Goal: Task Accomplishment & Management: Manage account settings

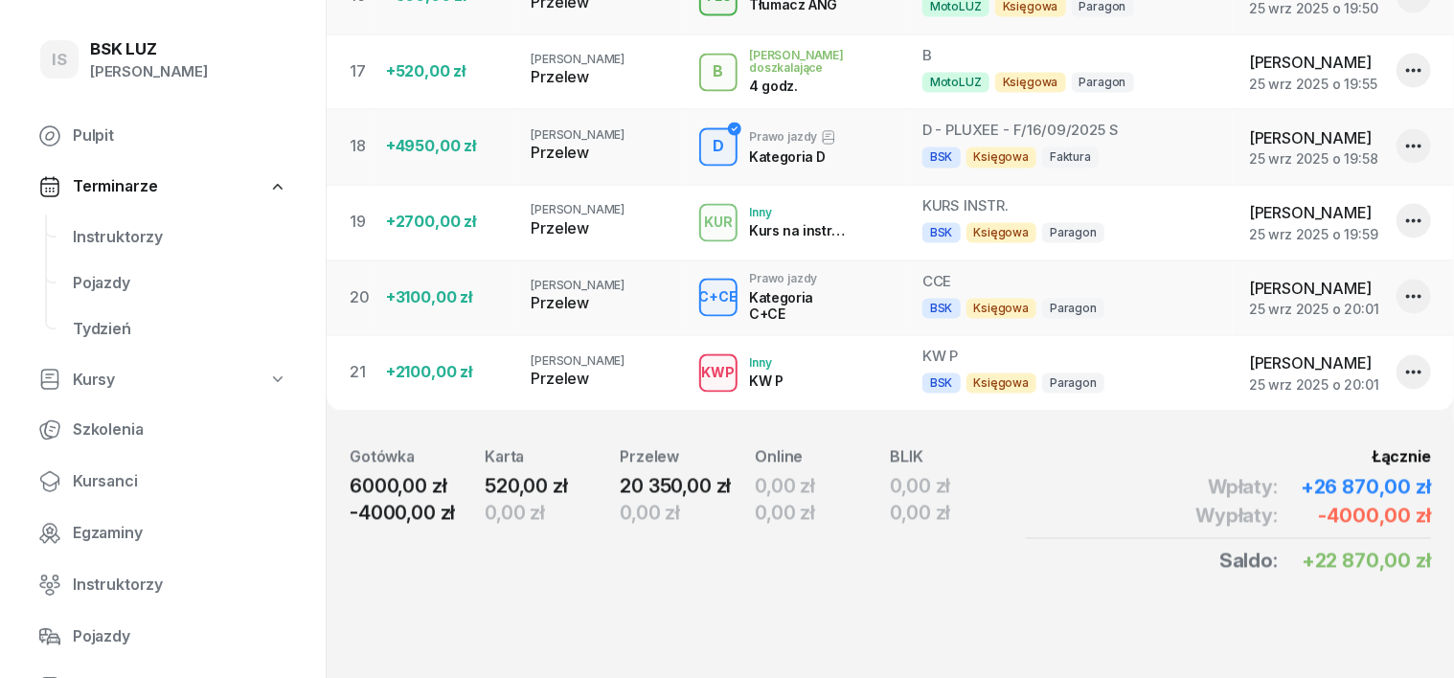
scroll to position [240, 0]
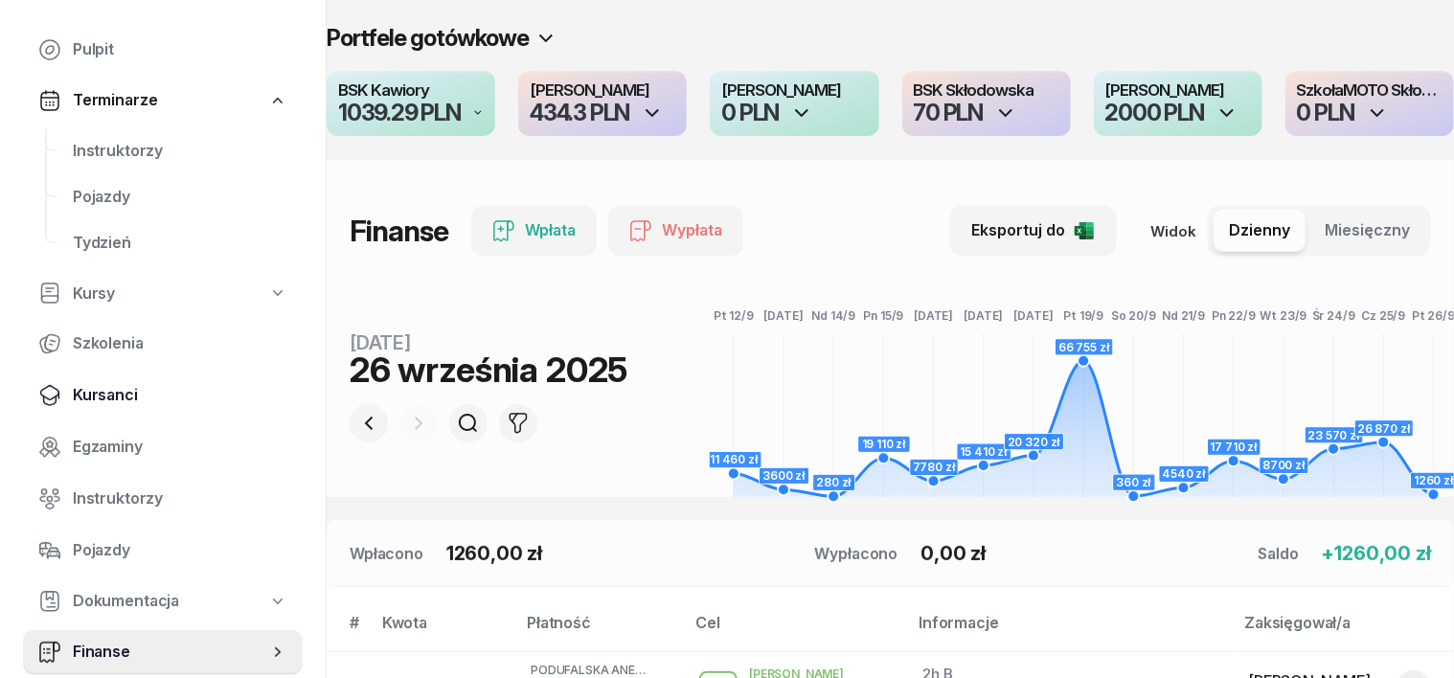
scroll to position [119, 0]
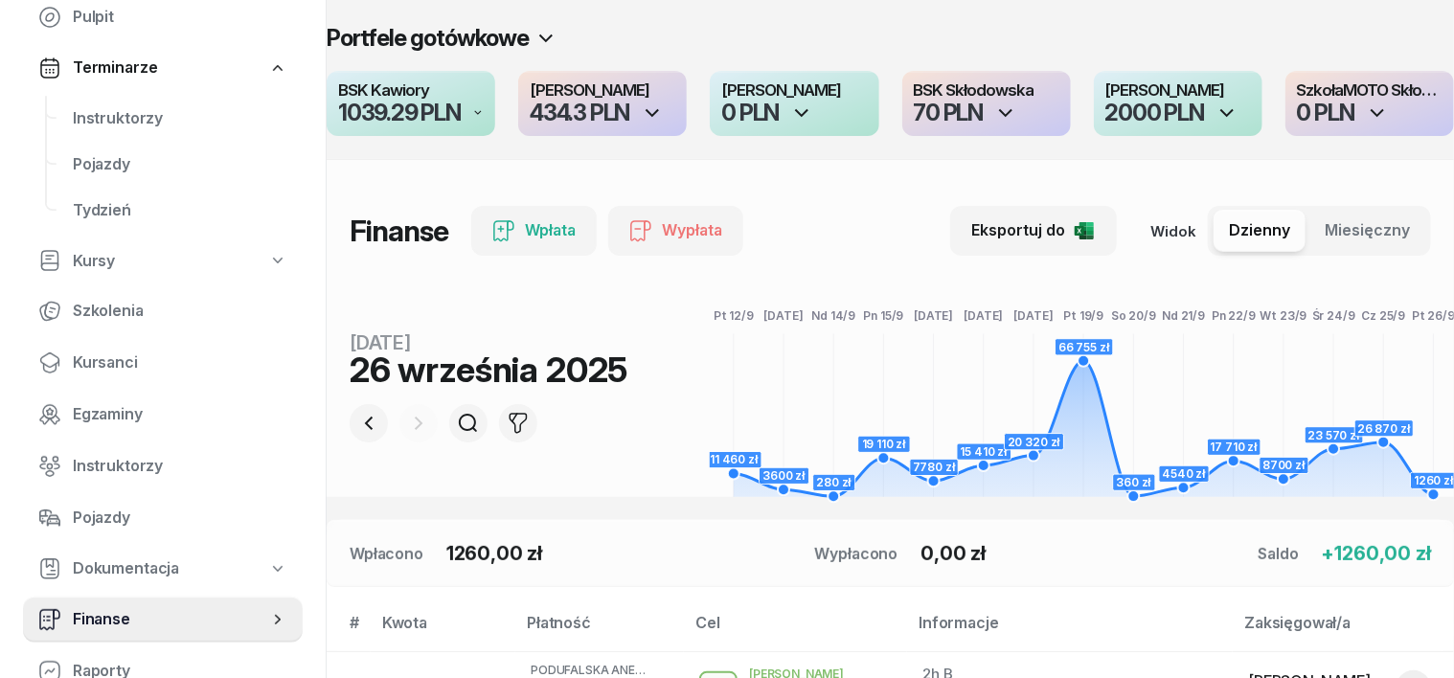
click at [91, 621] on span "Finanse" at bounding box center [170, 619] width 195 height 25
click at [90, 617] on span "Finanse" at bounding box center [170, 619] width 195 height 25
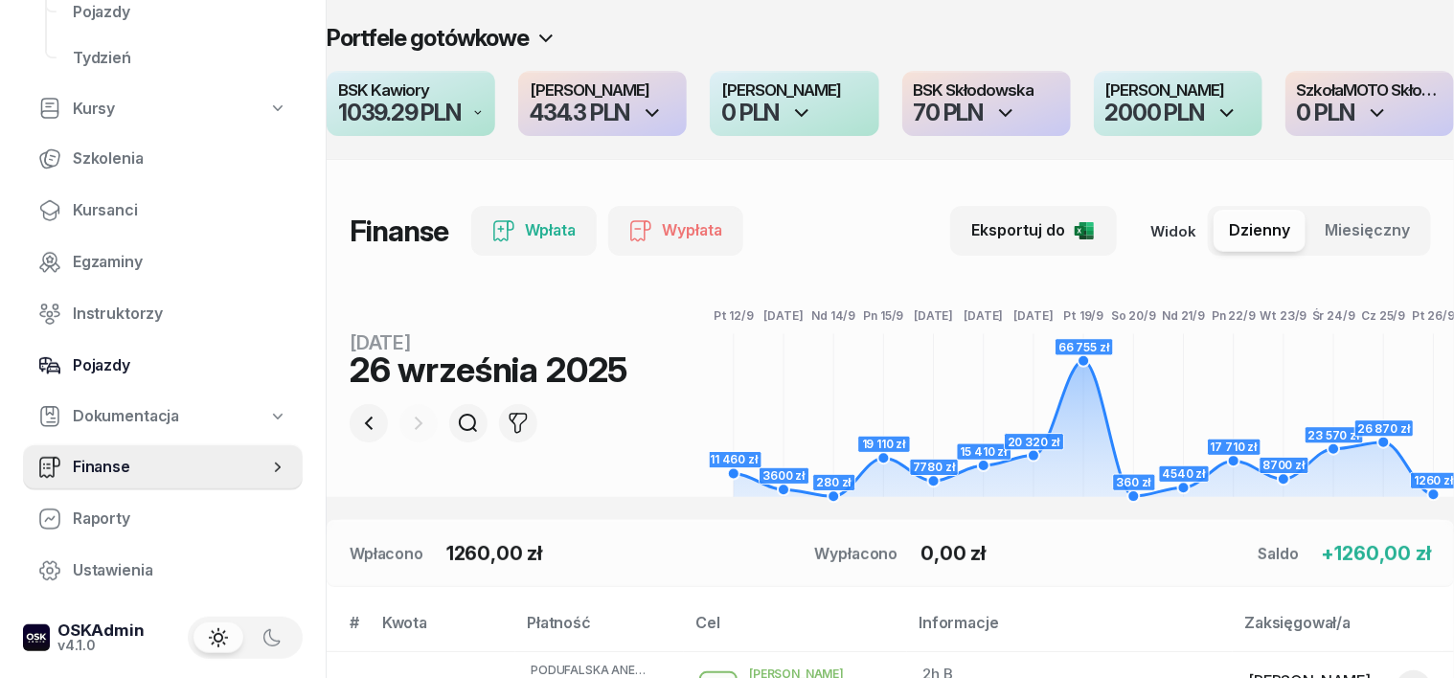
scroll to position [274, 0]
click at [134, 457] on span "Finanse" at bounding box center [170, 464] width 195 height 25
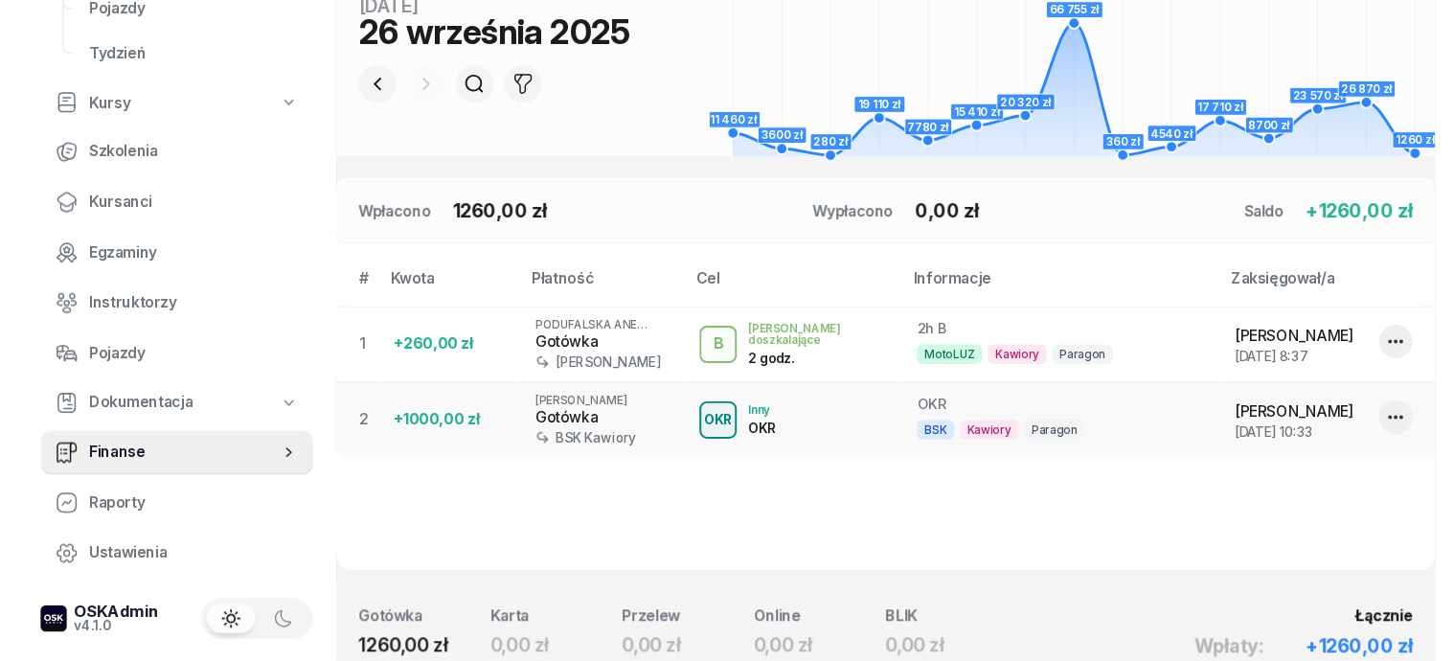
scroll to position [359, 0]
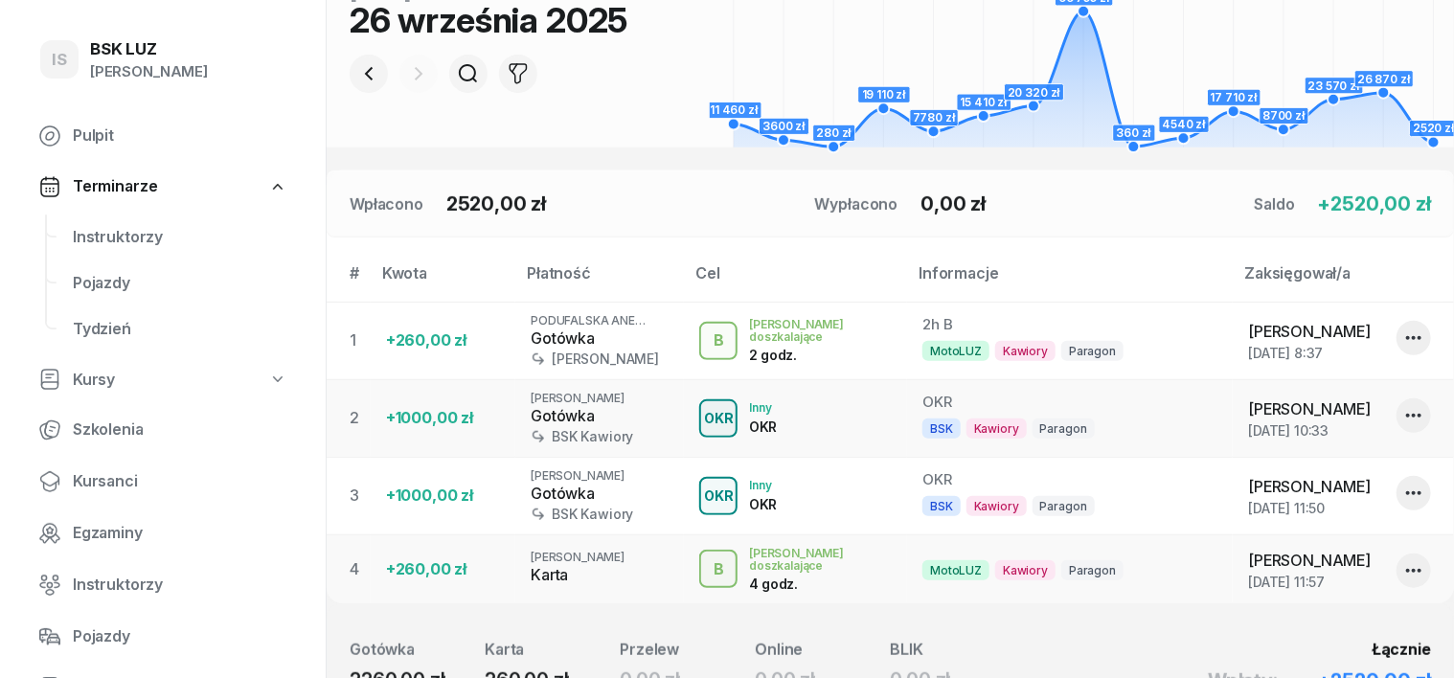
scroll to position [359, 0]
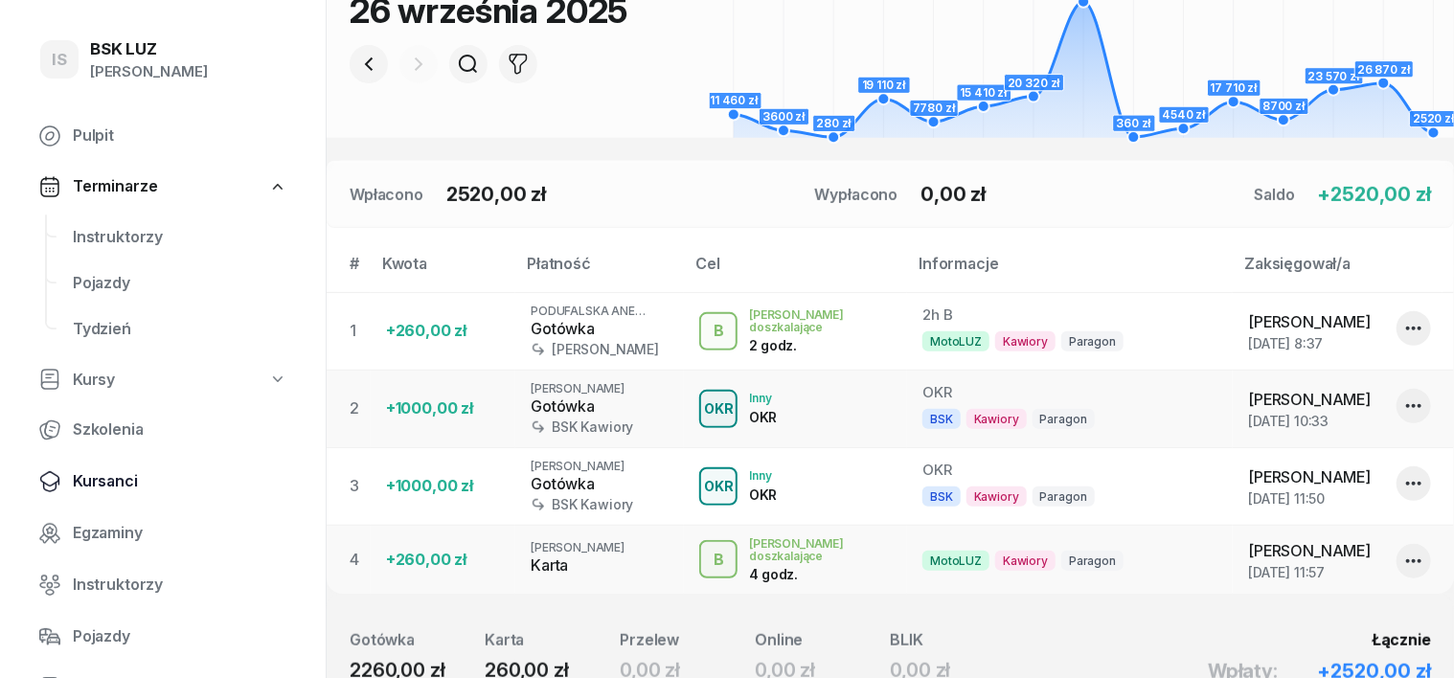
click at [136, 481] on span "Kursanci" at bounding box center [180, 481] width 215 height 25
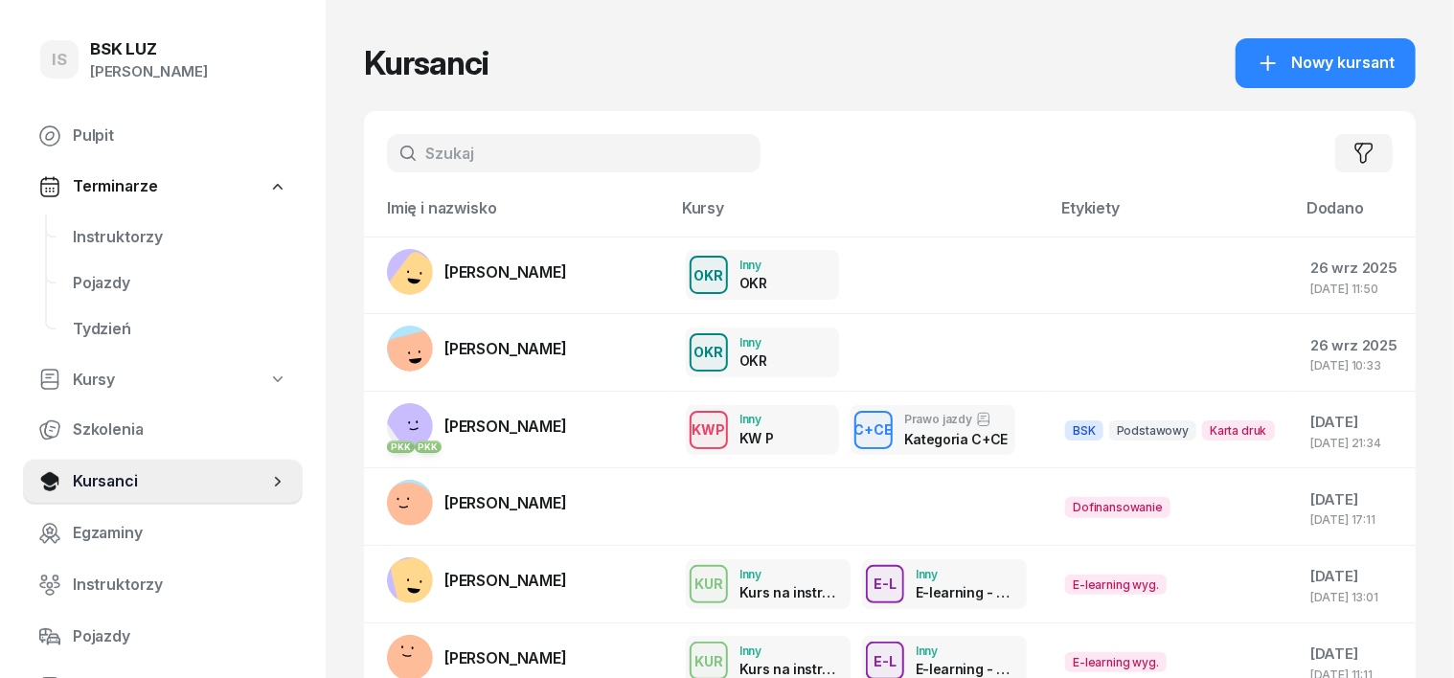
click at [397, 161] on input "text" at bounding box center [574, 153] width 374 height 38
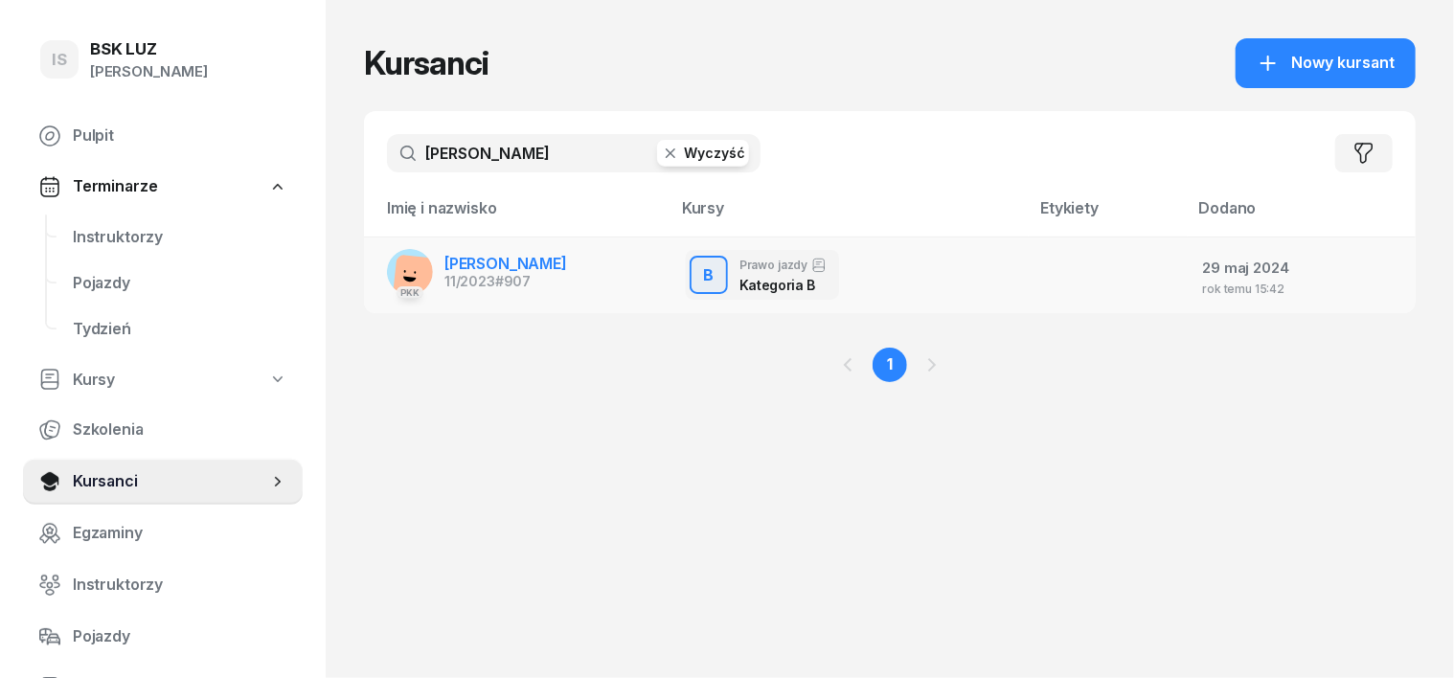
type input "[PERSON_NAME]"
click at [393, 271] on rect at bounding box center [418, 279] width 51 height 51
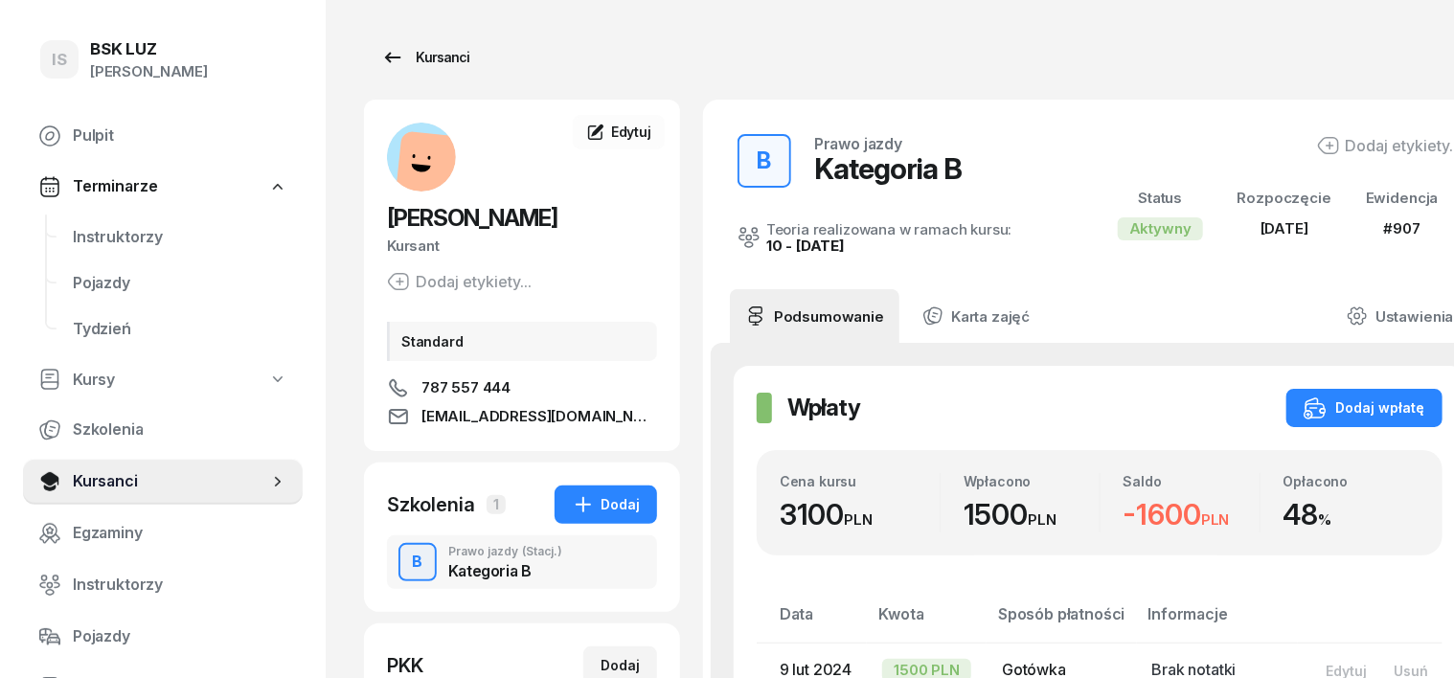
click at [406, 63] on div "Kursanci" at bounding box center [425, 57] width 88 height 23
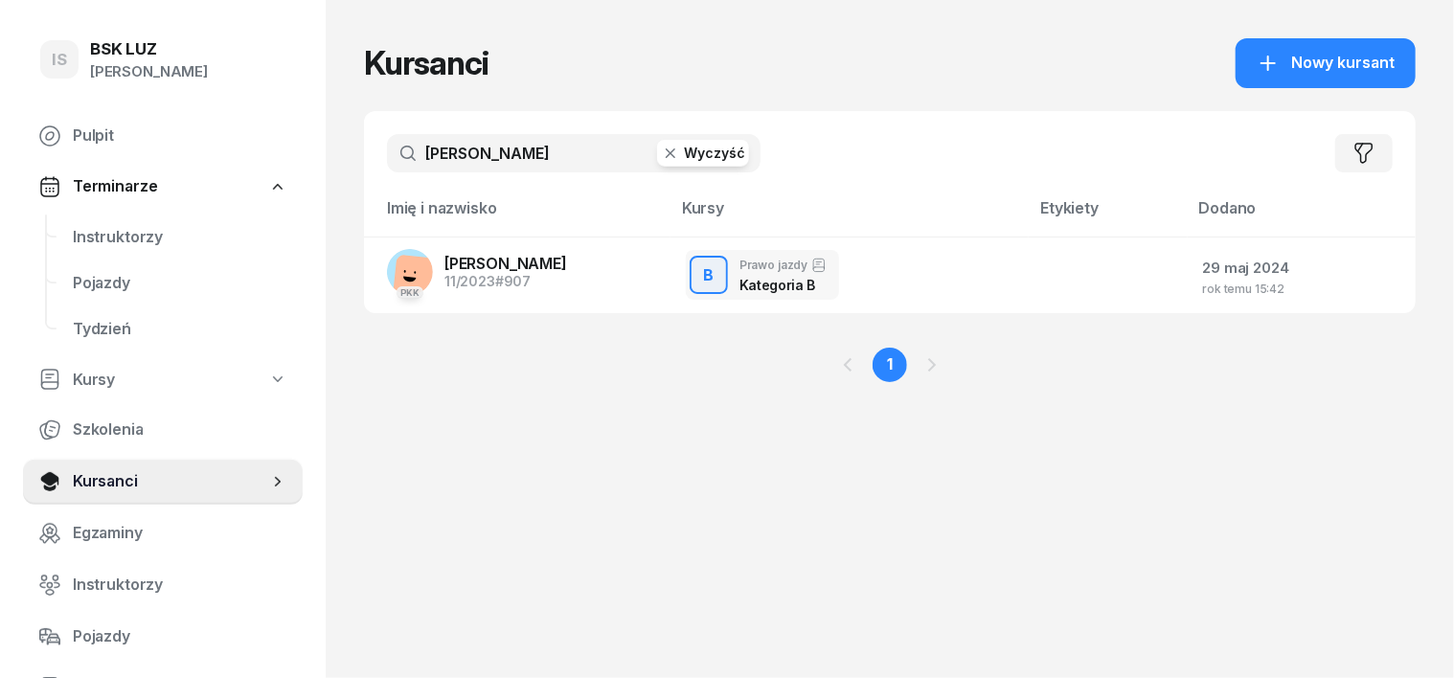
drag, startPoint x: 629, startPoint y: 157, endPoint x: 676, endPoint y: 174, distance: 50.0
click at [661, 159] on icon "button" at bounding box center [670, 153] width 19 height 19
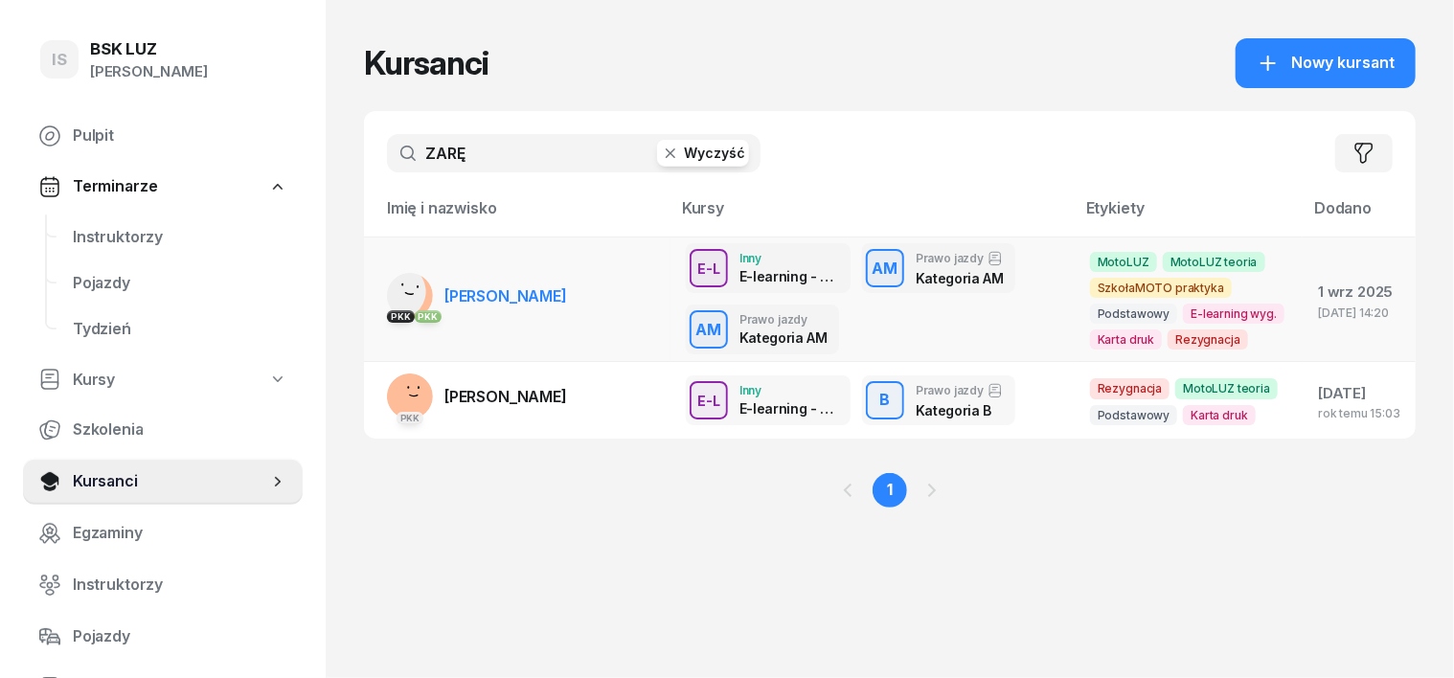
type input "ZARĘ"
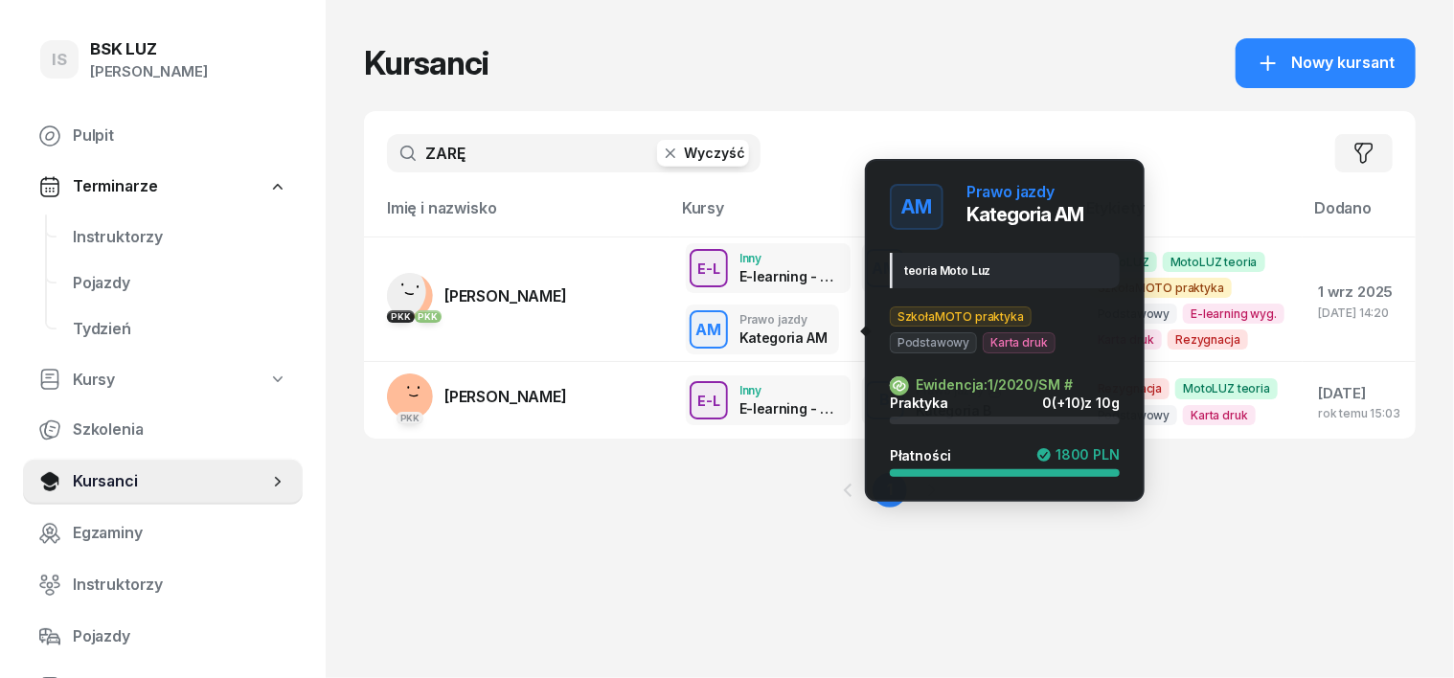
click at [689, 336] on div "AM" at bounding box center [709, 330] width 41 height 33
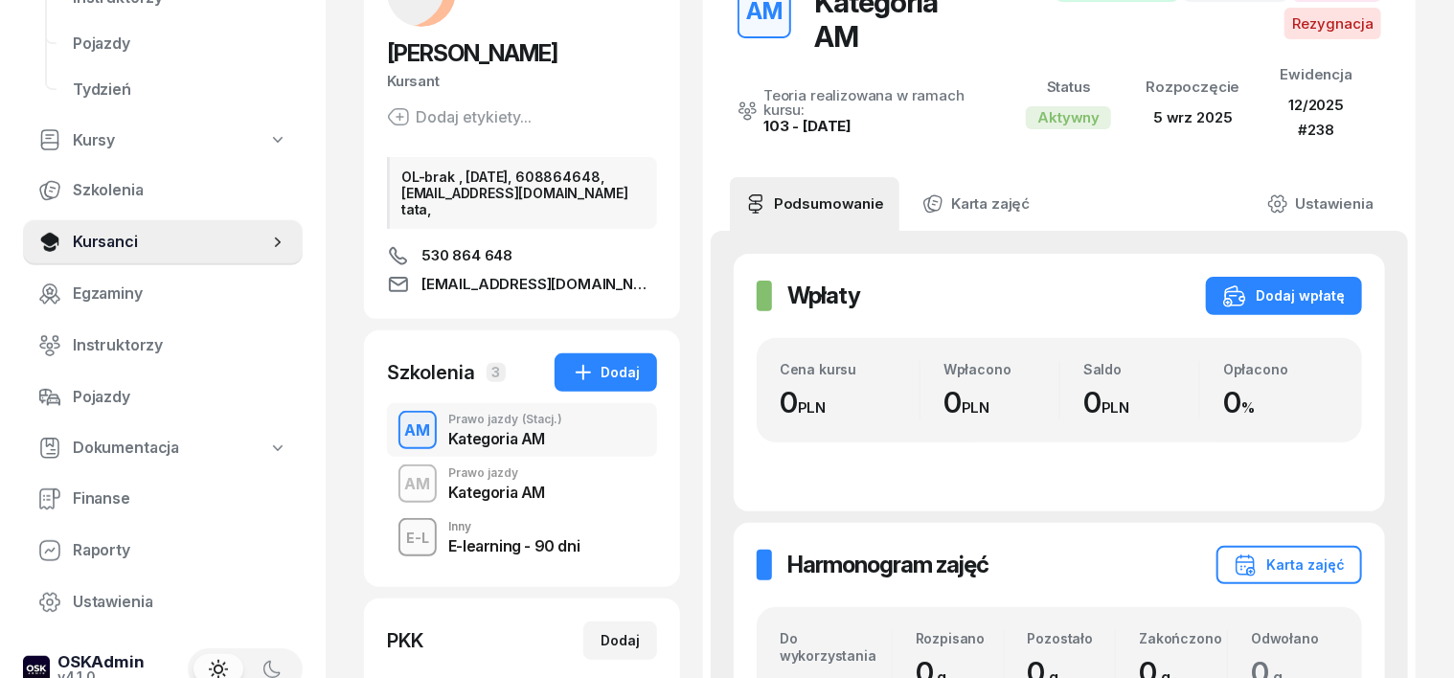
scroll to position [240, 0]
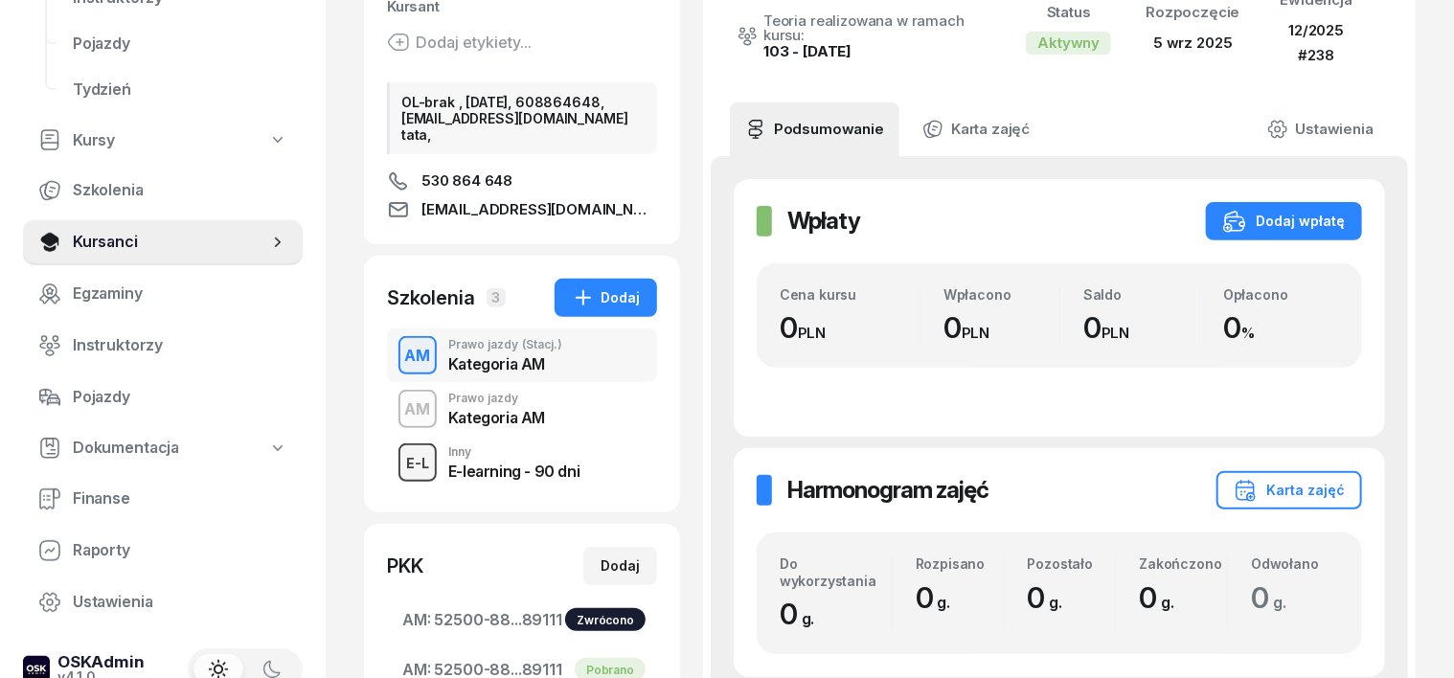
click at [399, 475] on div "E-L" at bounding box center [418, 463] width 38 height 24
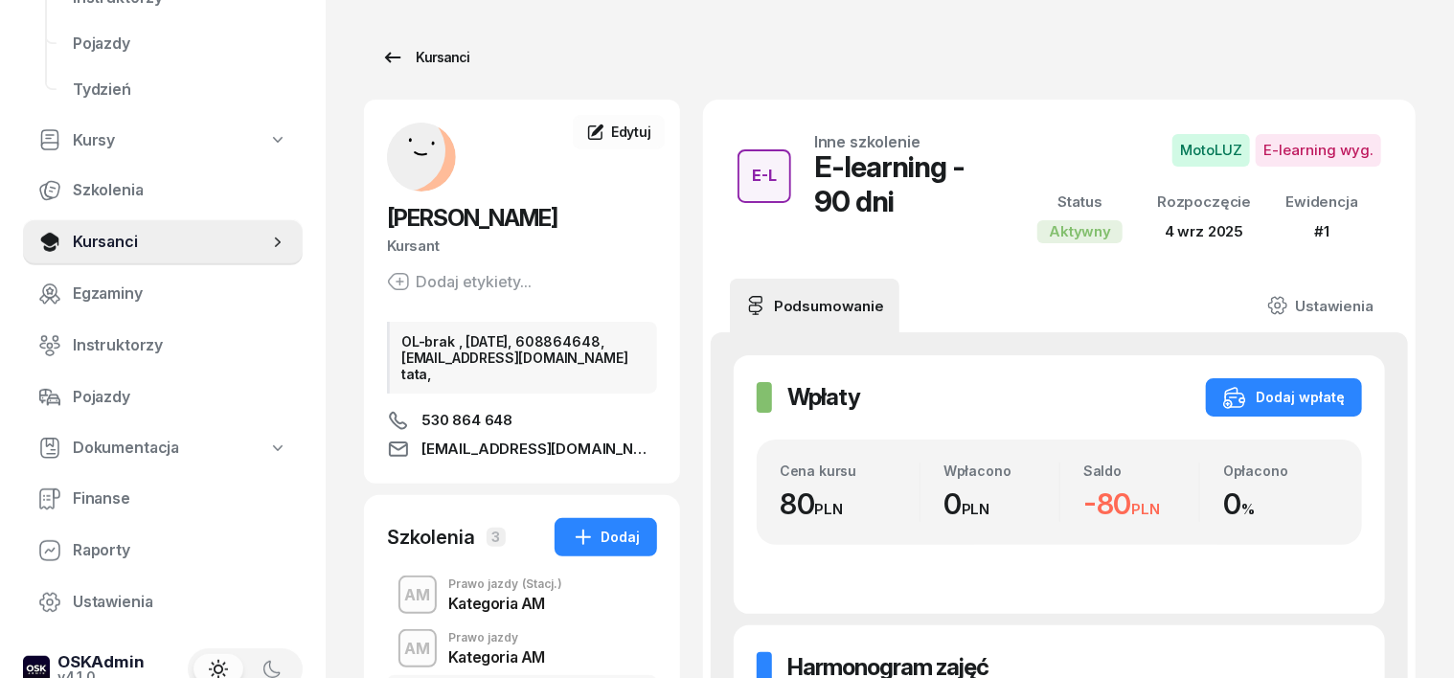
click at [418, 57] on div "Kursanci" at bounding box center [425, 57] width 88 height 23
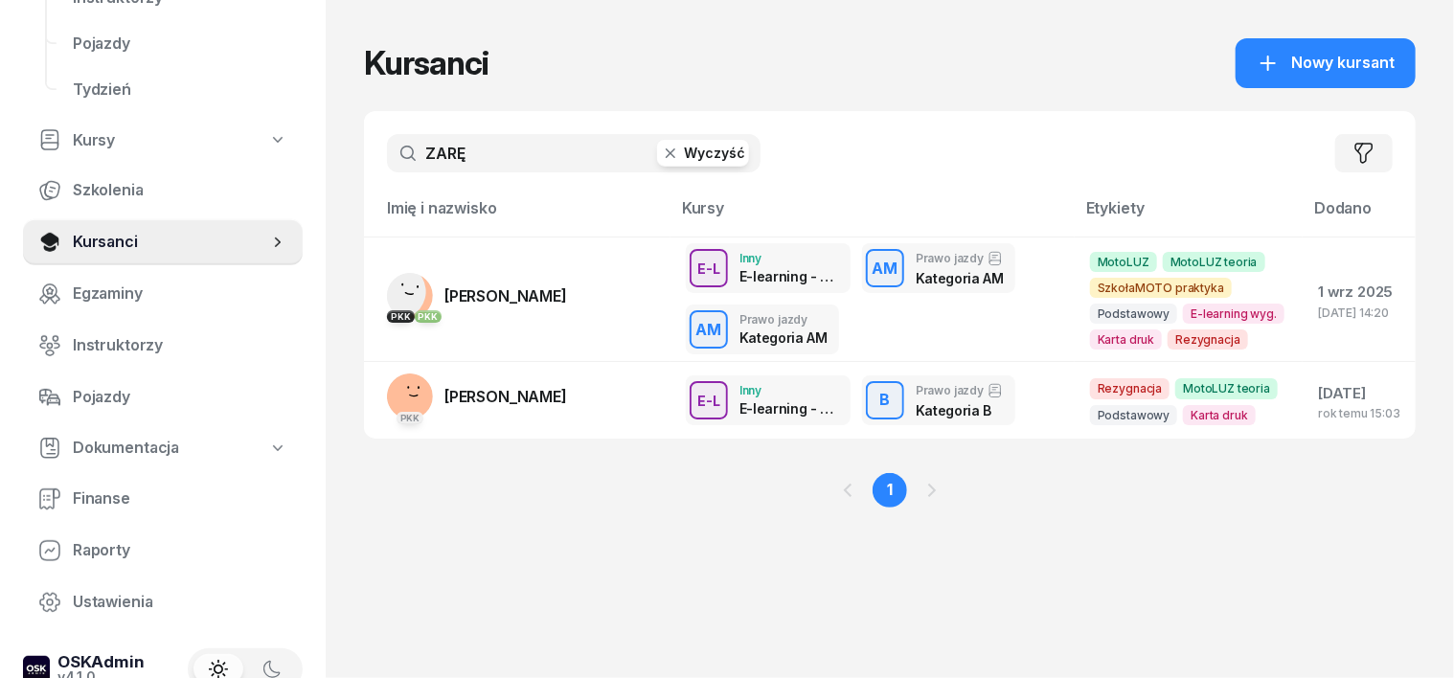
click at [661, 159] on icon "button" at bounding box center [670, 153] width 19 height 19
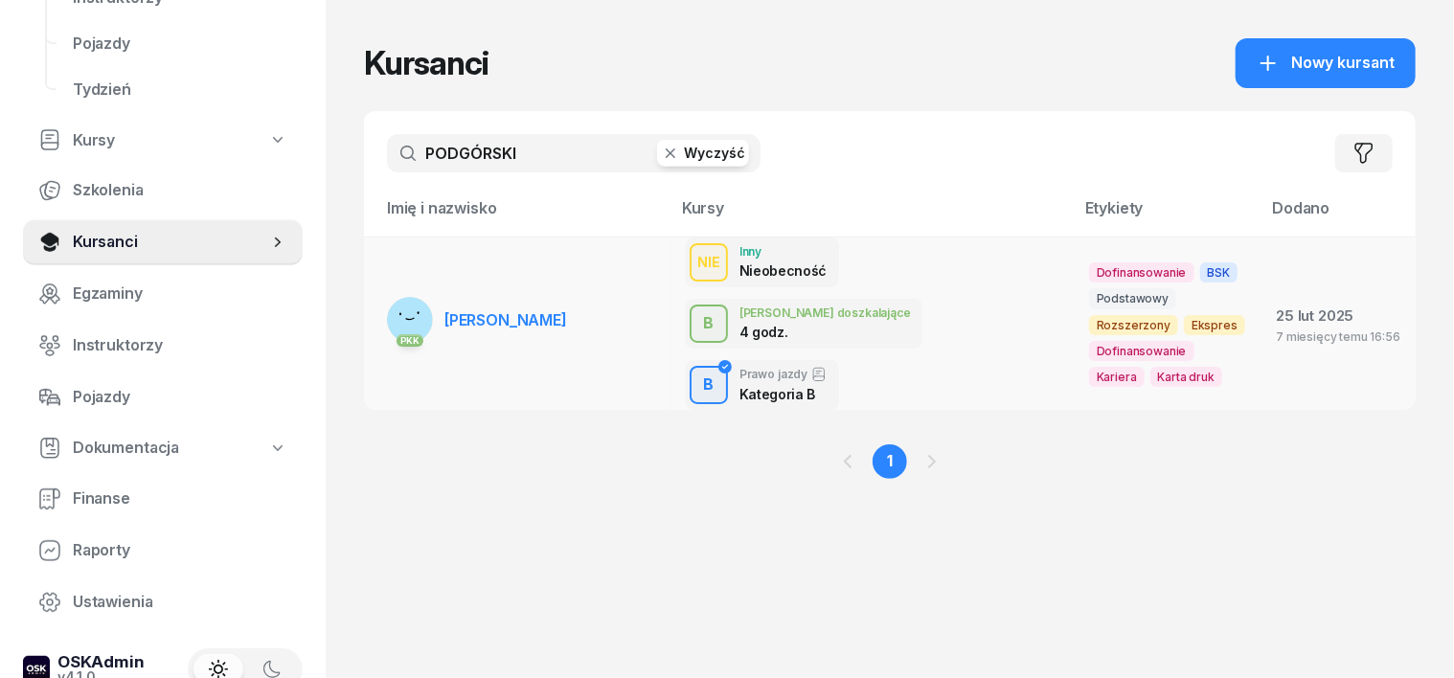
type input "PODGÓRSKI"
click at [385, 297] on rect at bounding box center [410, 319] width 51 height 51
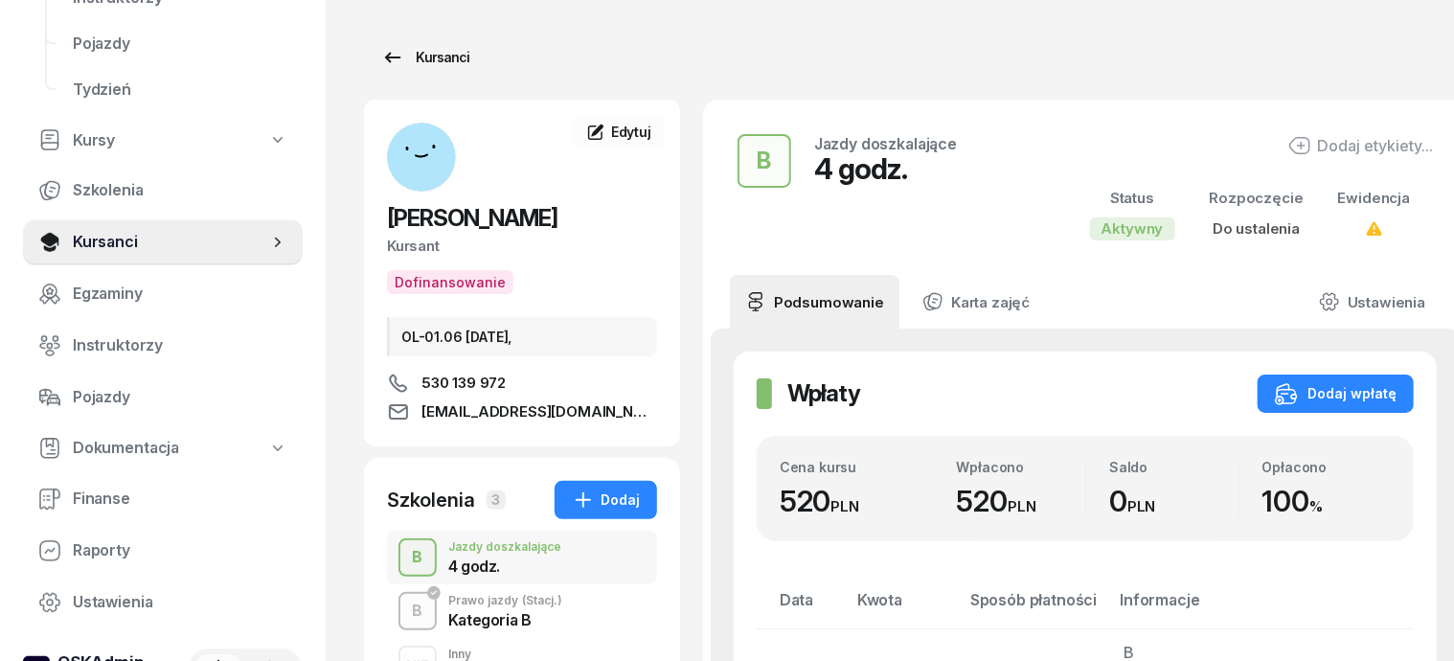
click at [420, 60] on div "Kursanci" at bounding box center [425, 57] width 88 height 23
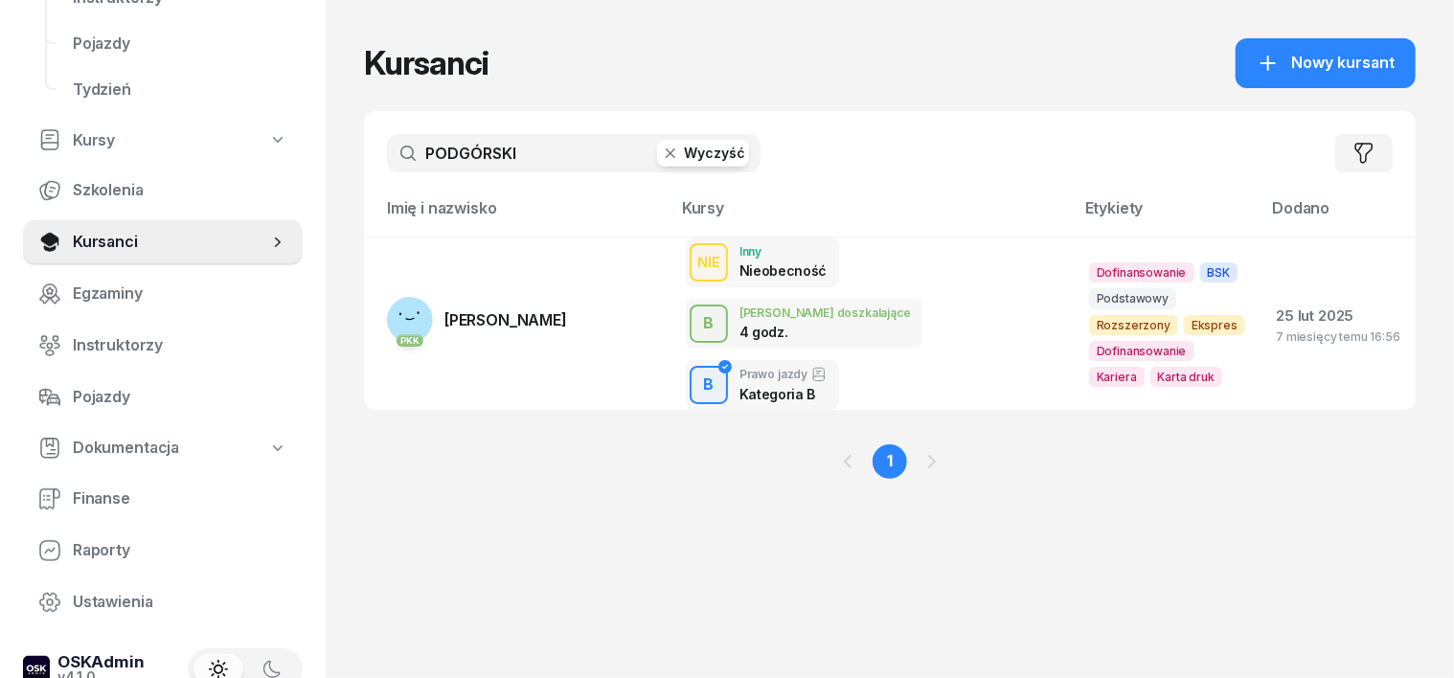
click at [666, 154] on icon "button" at bounding box center [671, 154] width 10 height 10
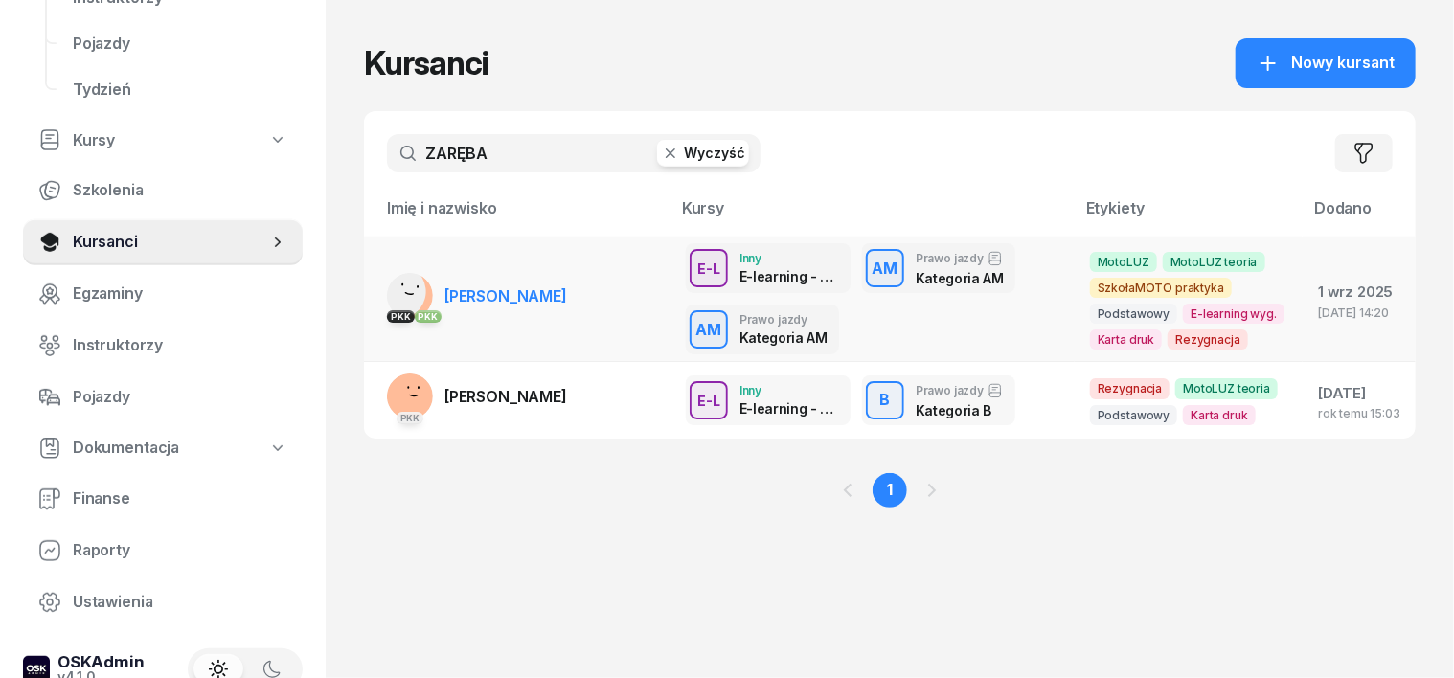
type input "ZARĘBA"
click at [401, 295] on link "PKK PKK [GEOGRAPHIC_DATA][PERSON_NAME][GEOGRAPHIC_DATA]" at bounding box center [477, 296] width 180 height 46
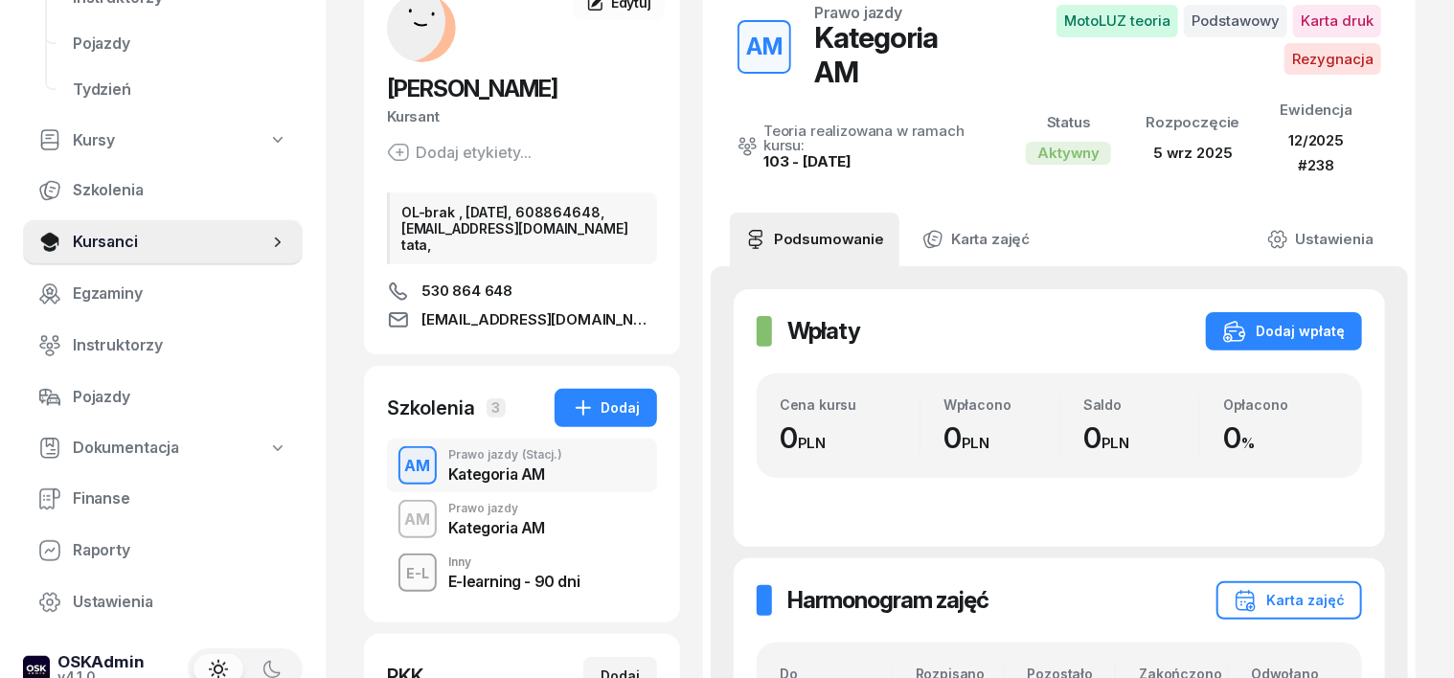
scroll to position [240, 0]
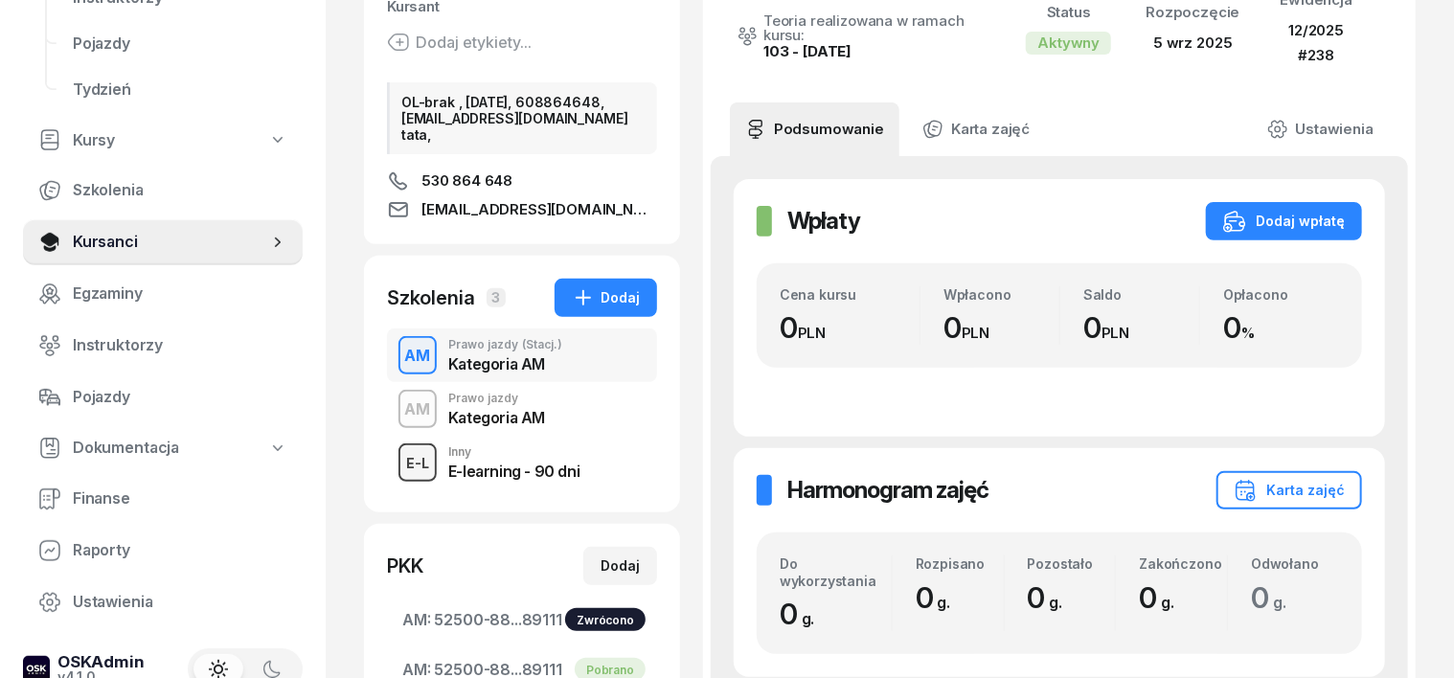
click at [399, 469] on div "E-L" at bounding box center [418, 463] width 38 height 24
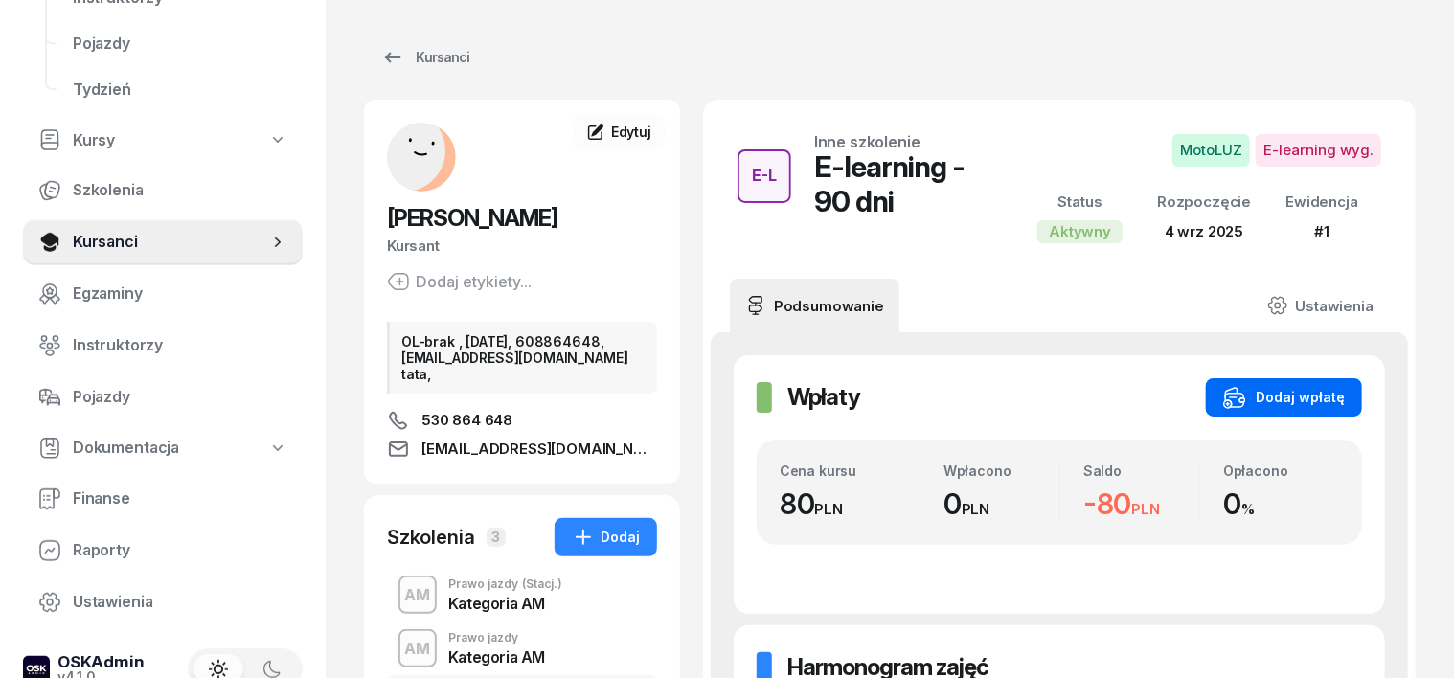
click at [1340, 397] on div "Dodaj wpłatę" at bounding box center [1285, 397] width 122 height 23
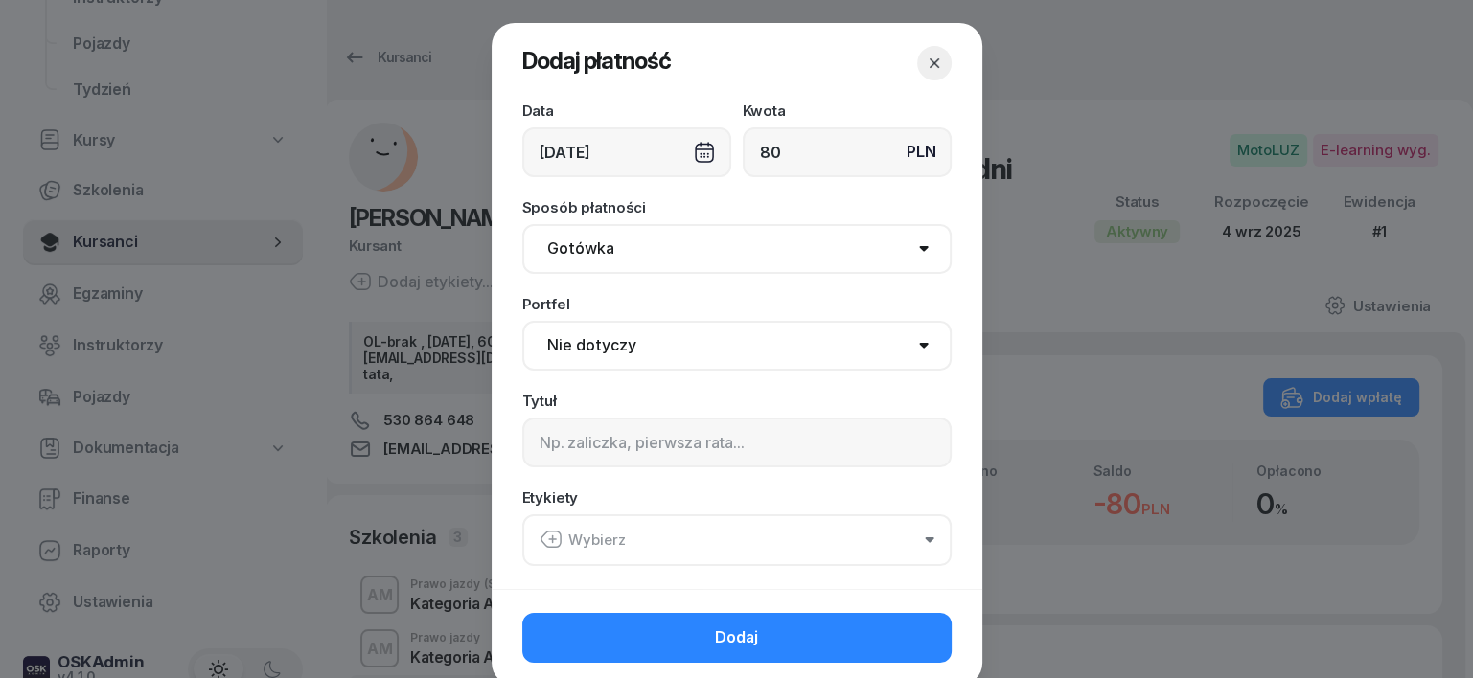
type input "80"
drag, startPoint x: 555, startPoint y: 244, endPoint x: 546, endPoint y: 269, distance: 26.4
click at [555, 246] on select "Gotówka Karta Przelew Płatności online BLIK" at bounding box center [736, 249] width 429 height 50
select select "transfer"
click at [522, 224] on select "Gotówka Karta Przelew Płatności online BLIK" at bounding box center [736, 249] width 429 height 50
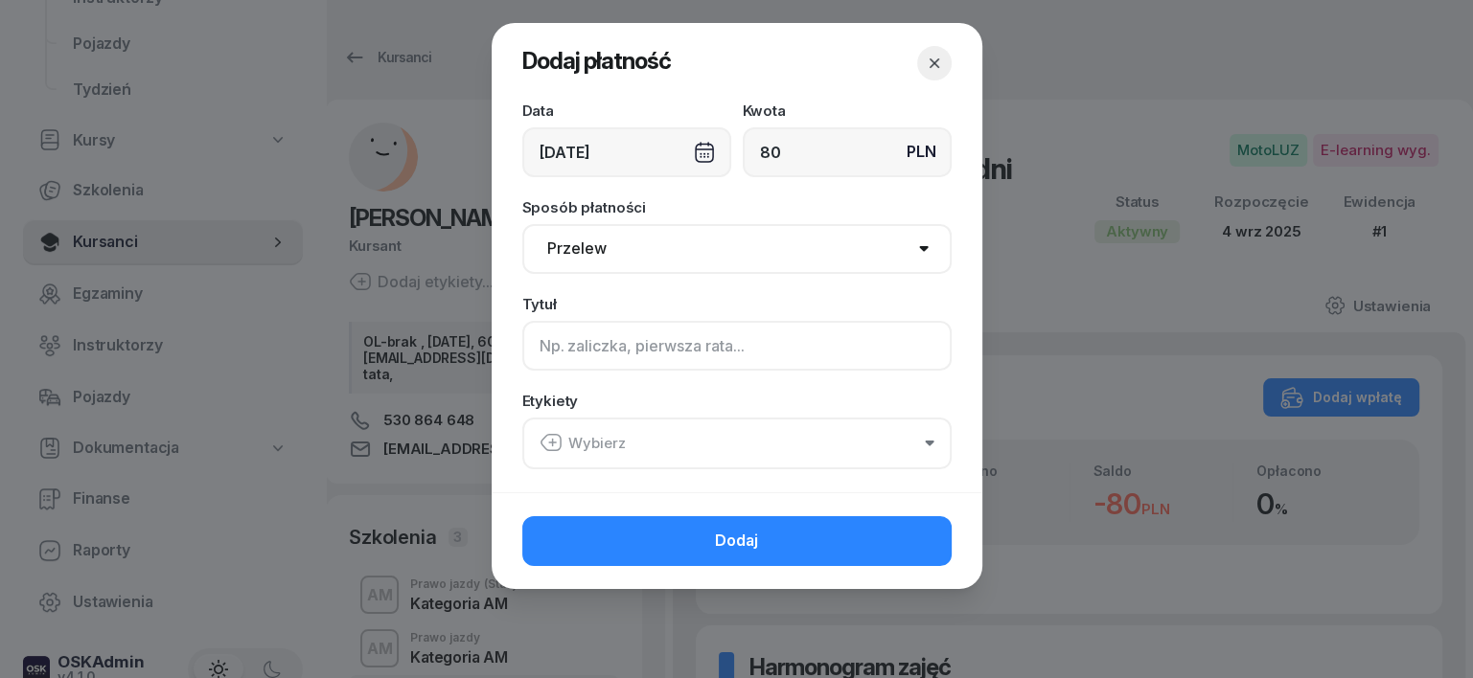
click at [561, 353] on input at bounding box center [736, 346] width 429 height 50
type input "AM - EL."
click at [555, 445] on icon "button" at bounding box center [550, 442] width 23 height 23
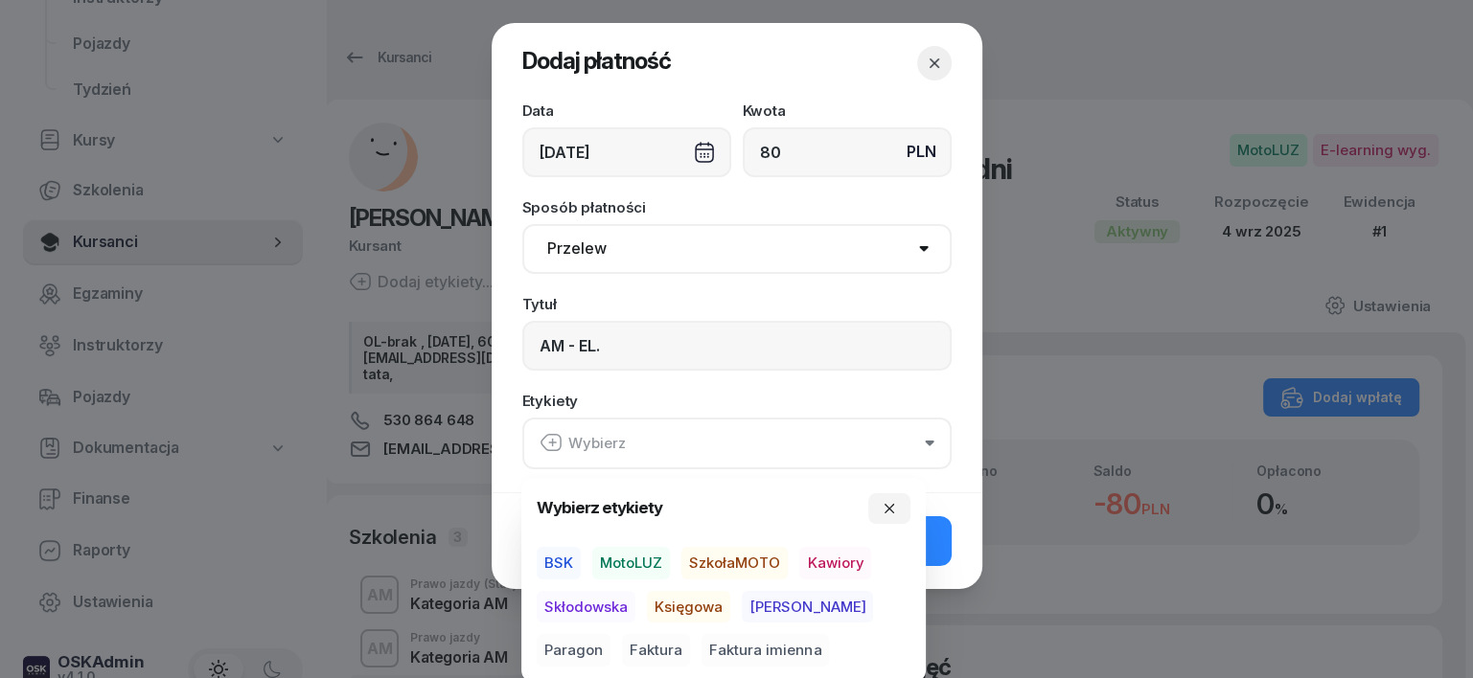
click at [655, 556] on span "MotoLUZ" at bounding box center [631, 563] width 78 height 33
click at [703, 603] on span "Księgowa" at bounding box center [688, 606] width 83 height 33
click at [610, 634] on span "Paragon" at bounding box center [574, 650] width 74 height 33
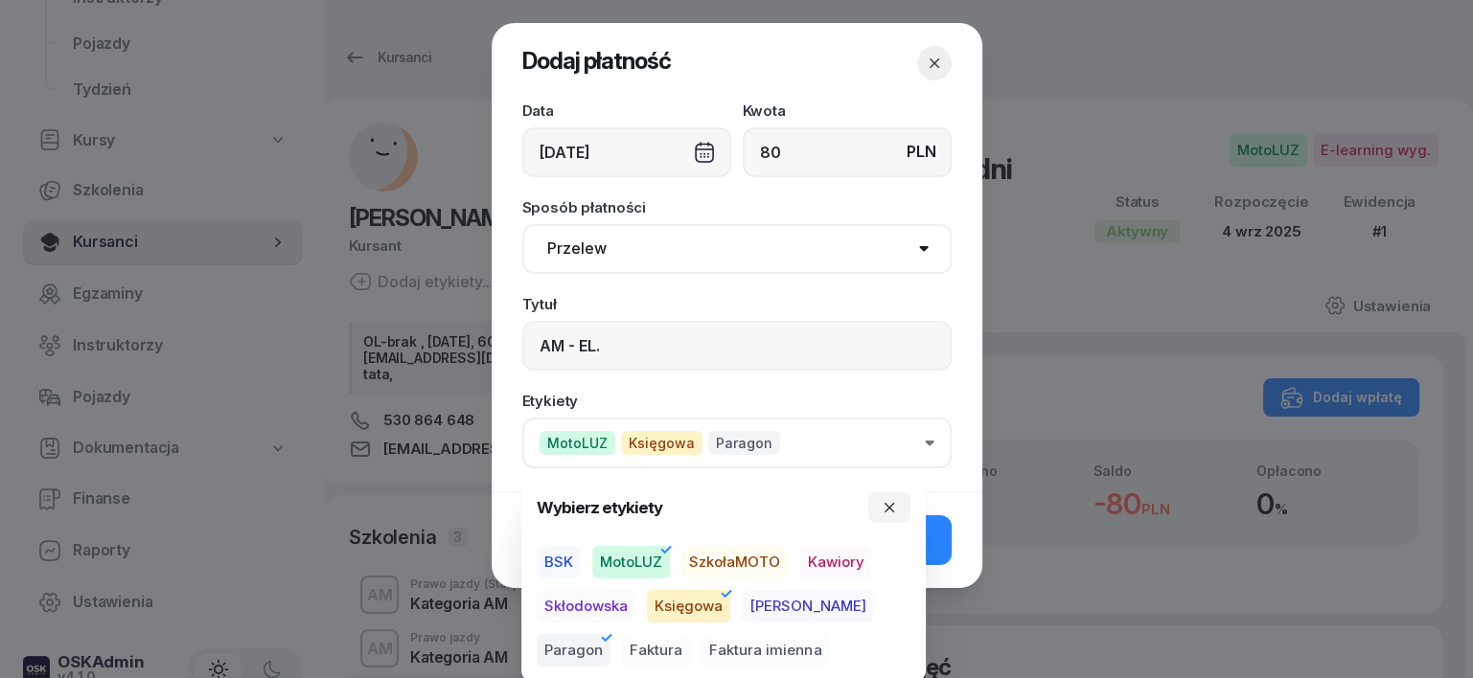
click at [698, 157] on div "[DATE]" at bounding box center [626, 152] width 209 height 50
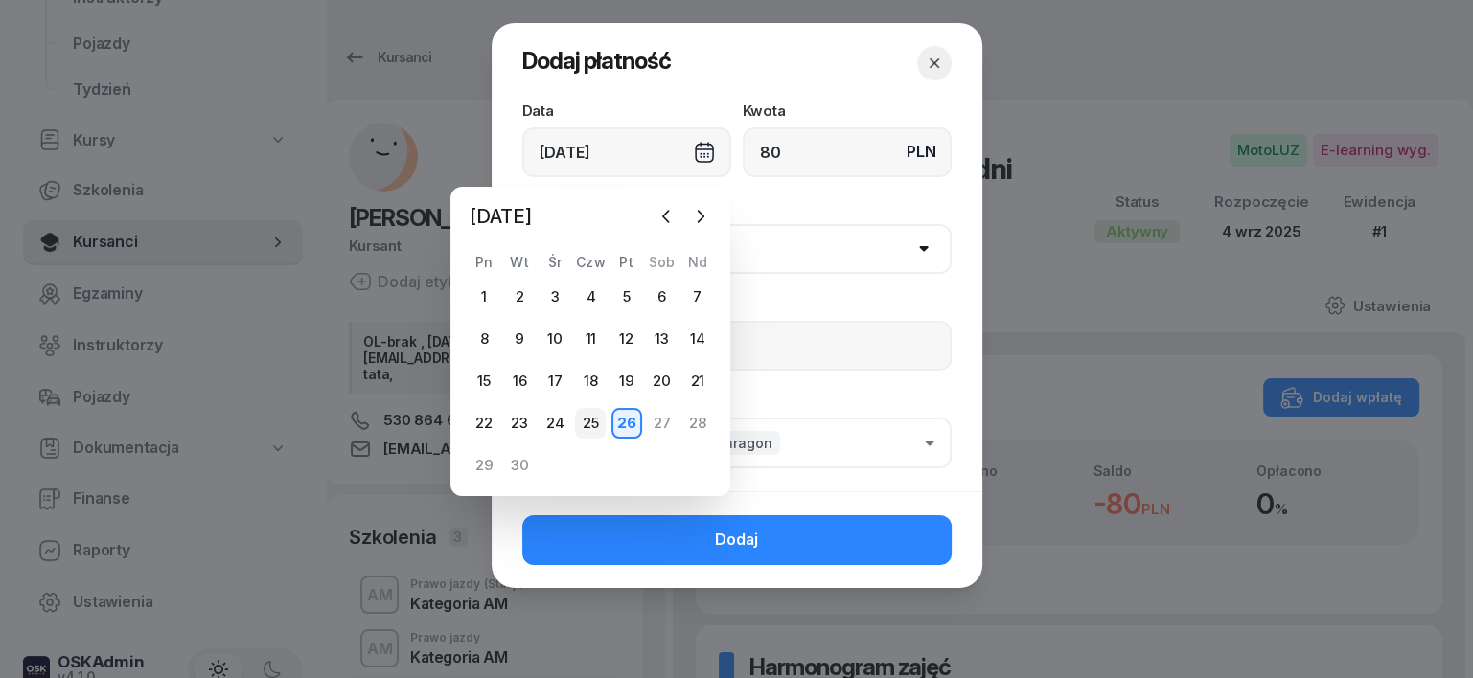
click at [585, 426] on div "25" at bounding box center [590, 423] width 31 height 31
type input "[DATE]"
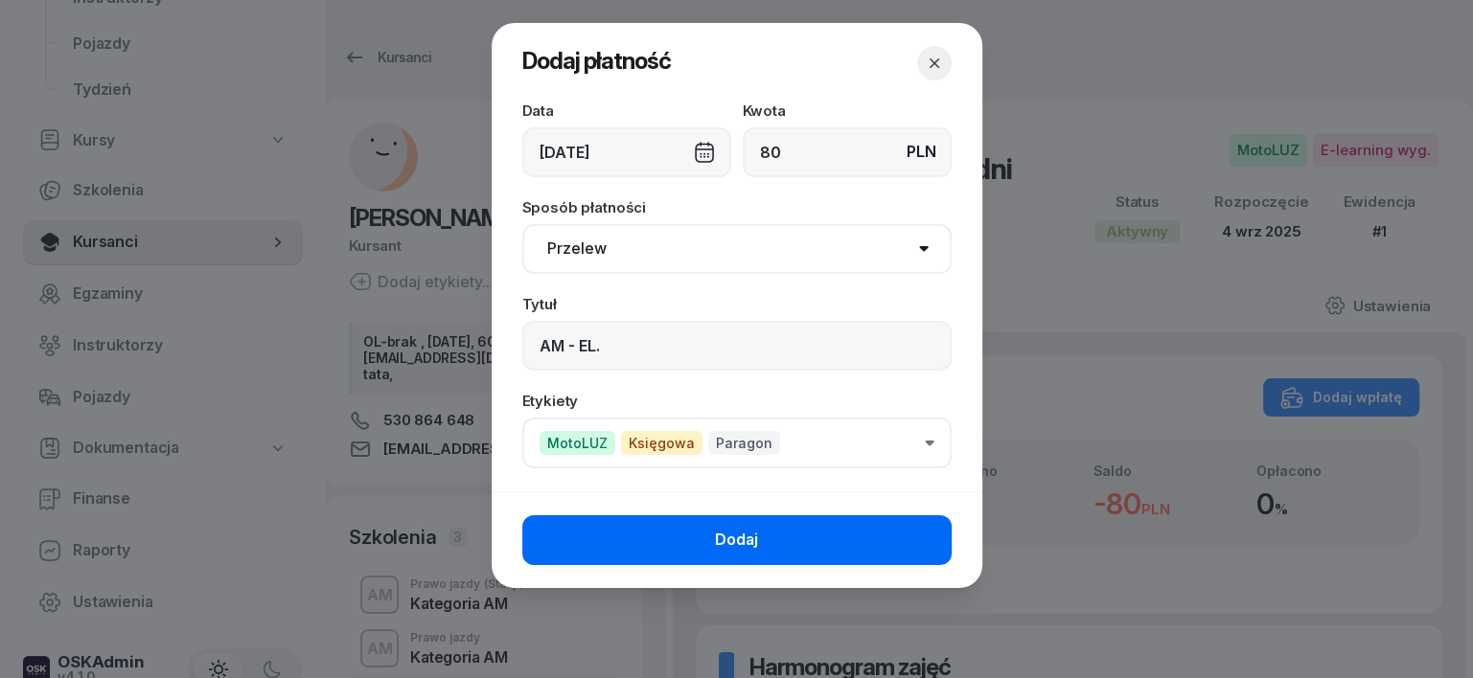
click at [883, 530] on button "Dodaj" at bounding box center [736, 540] width 429 height 50
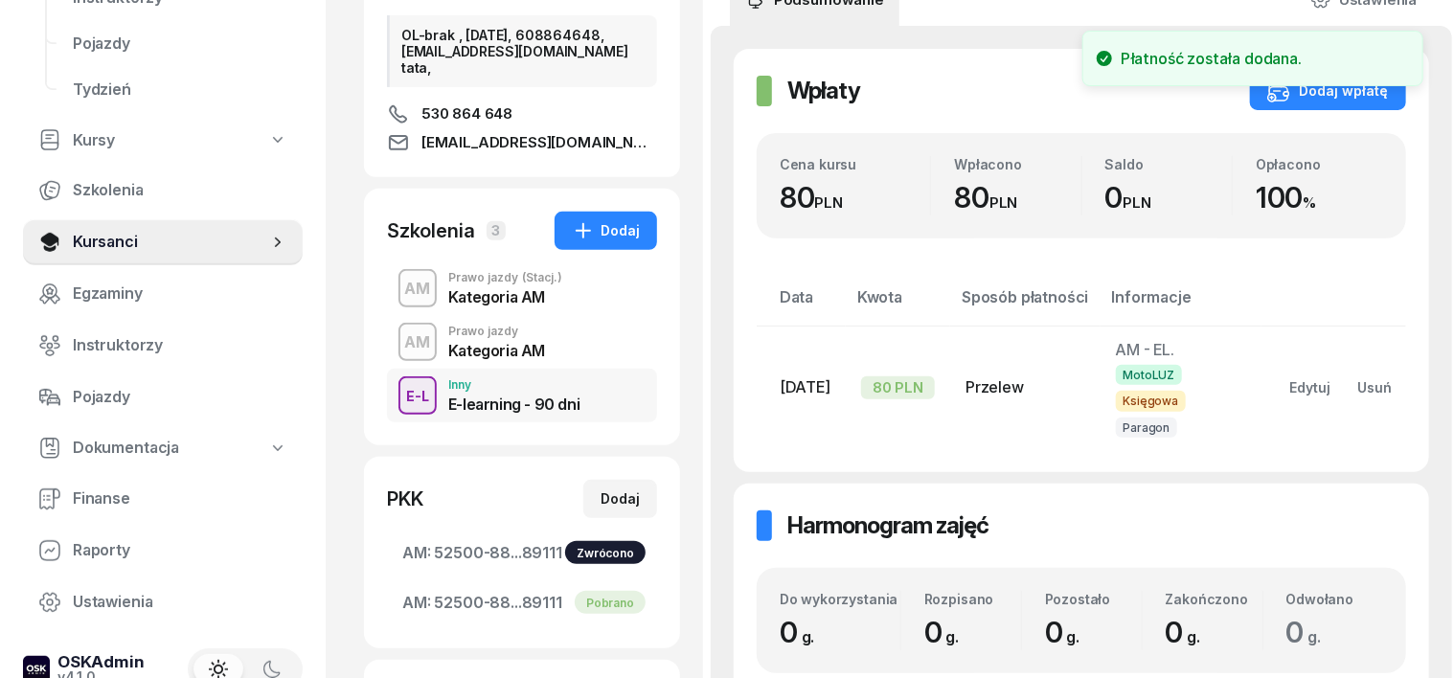
scroll to position [359, 0]
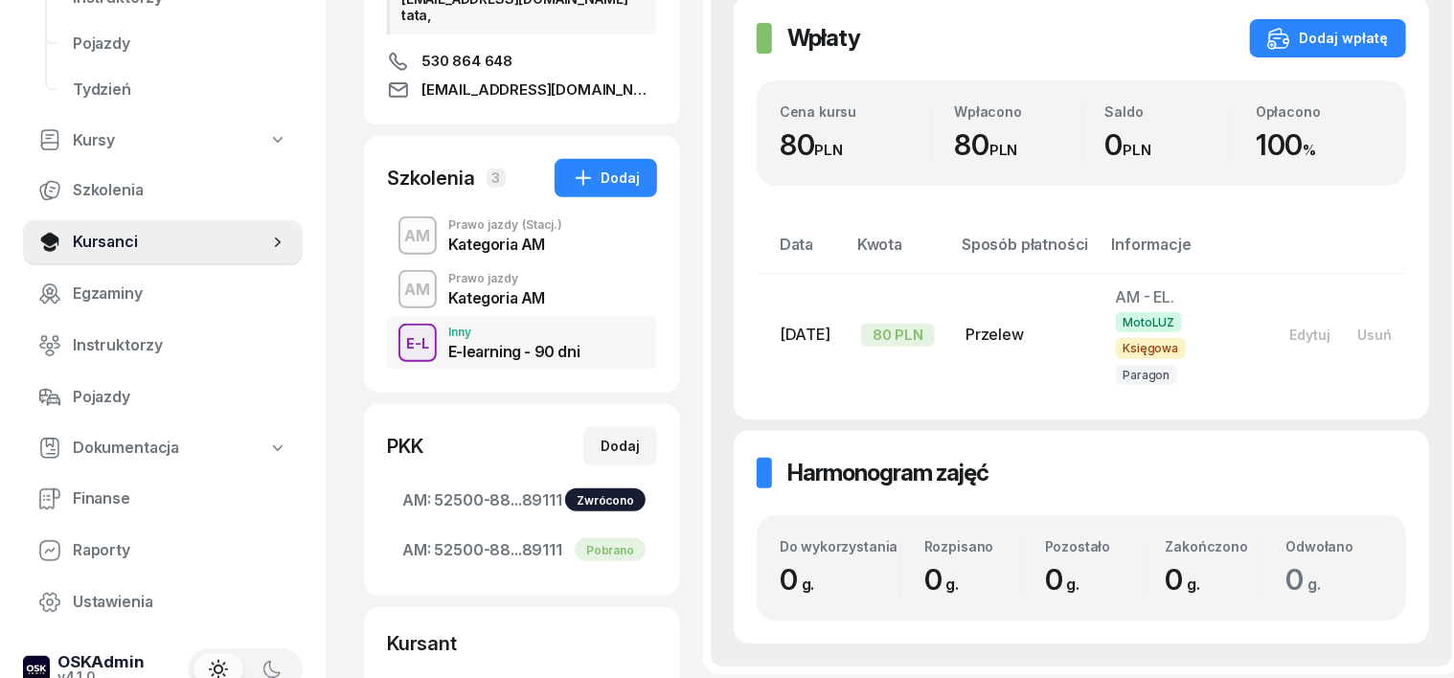
click at [398, 295] on div "AM" at bounding box center [418, 290] width 41 height 33
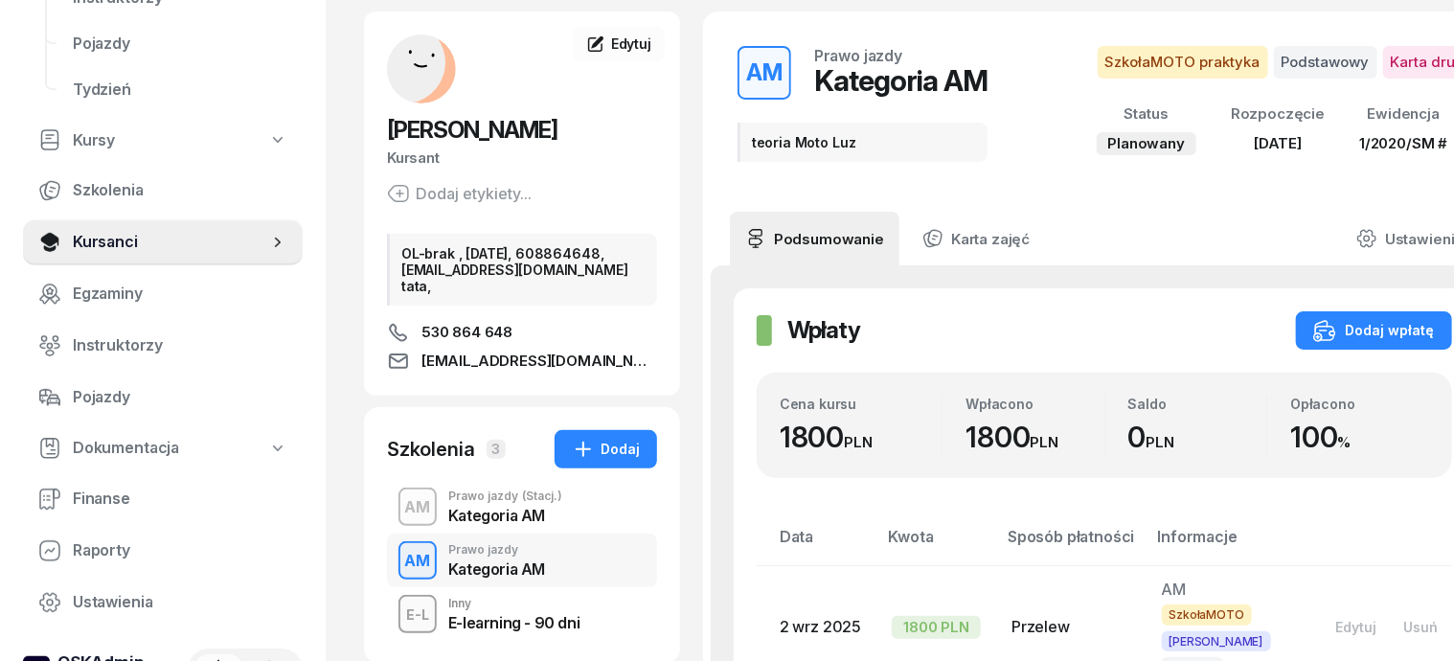
scroll to position [240, 0]
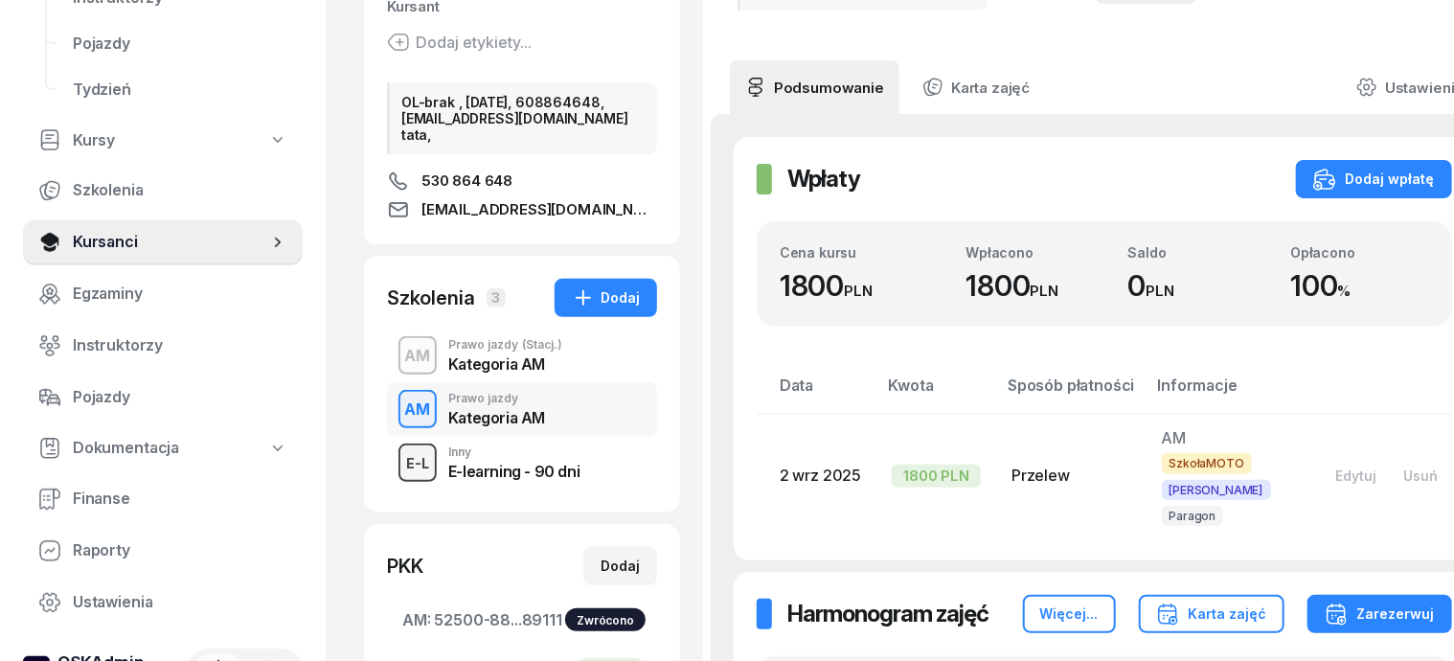
click at [399, 475] on div "E-L" at bounding box center [418, 463] width 38 height 24
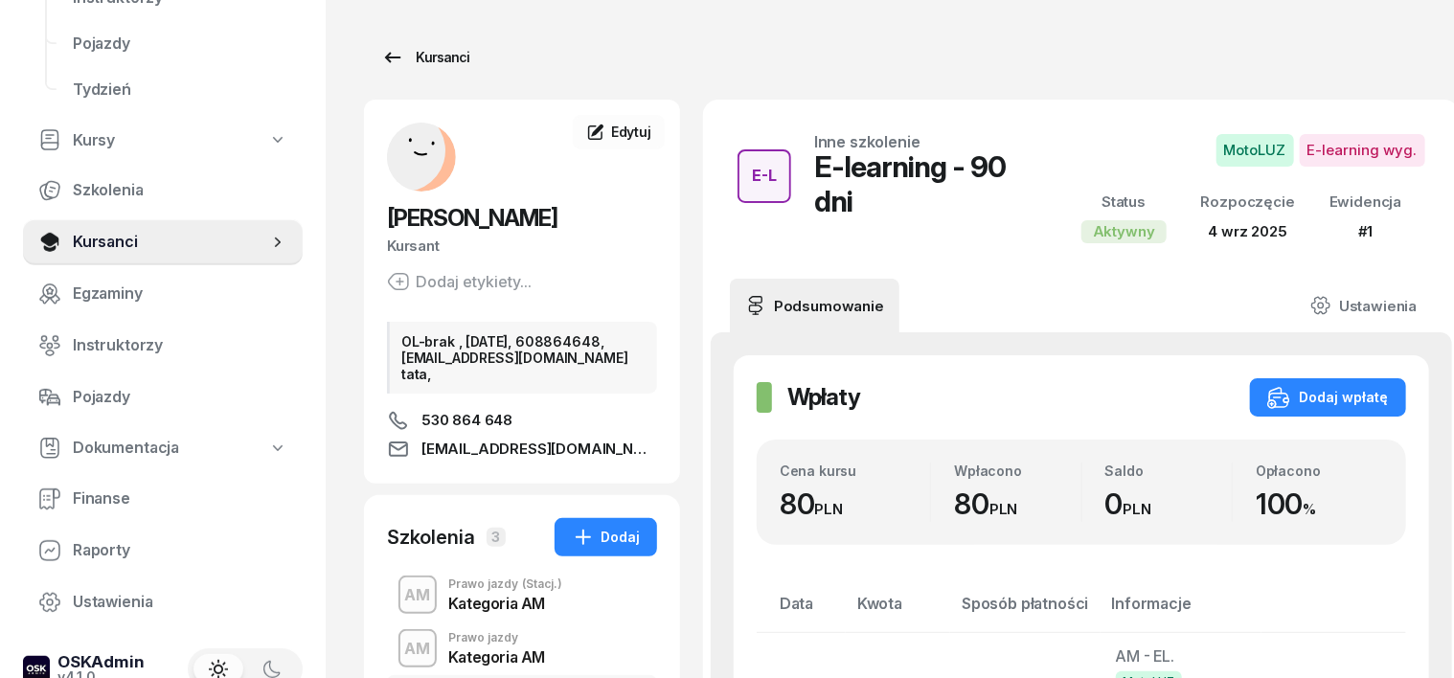
click at [404, 60] on div "Kursanci" at bounding box center [425, 57] width 88 height 23
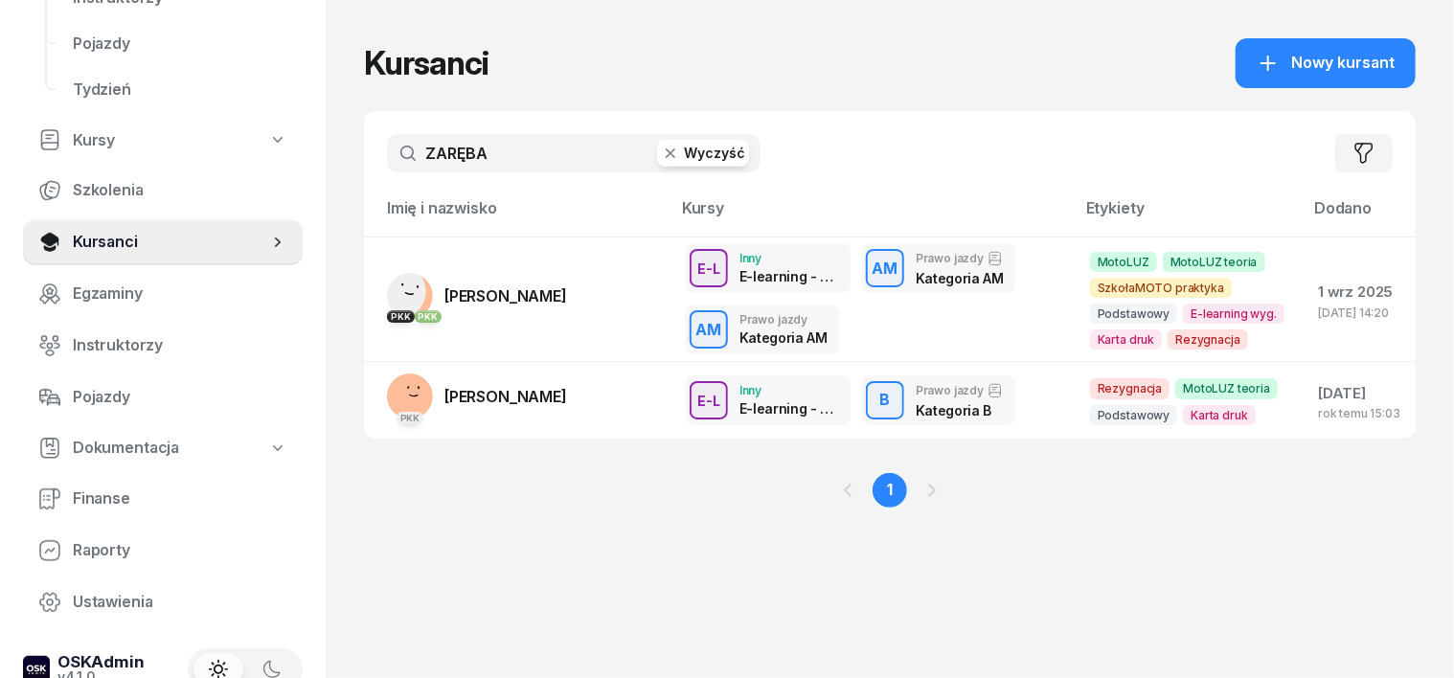
click at [661, 154] on icon "button" at bounding box center [670, 153] width 19 height 19
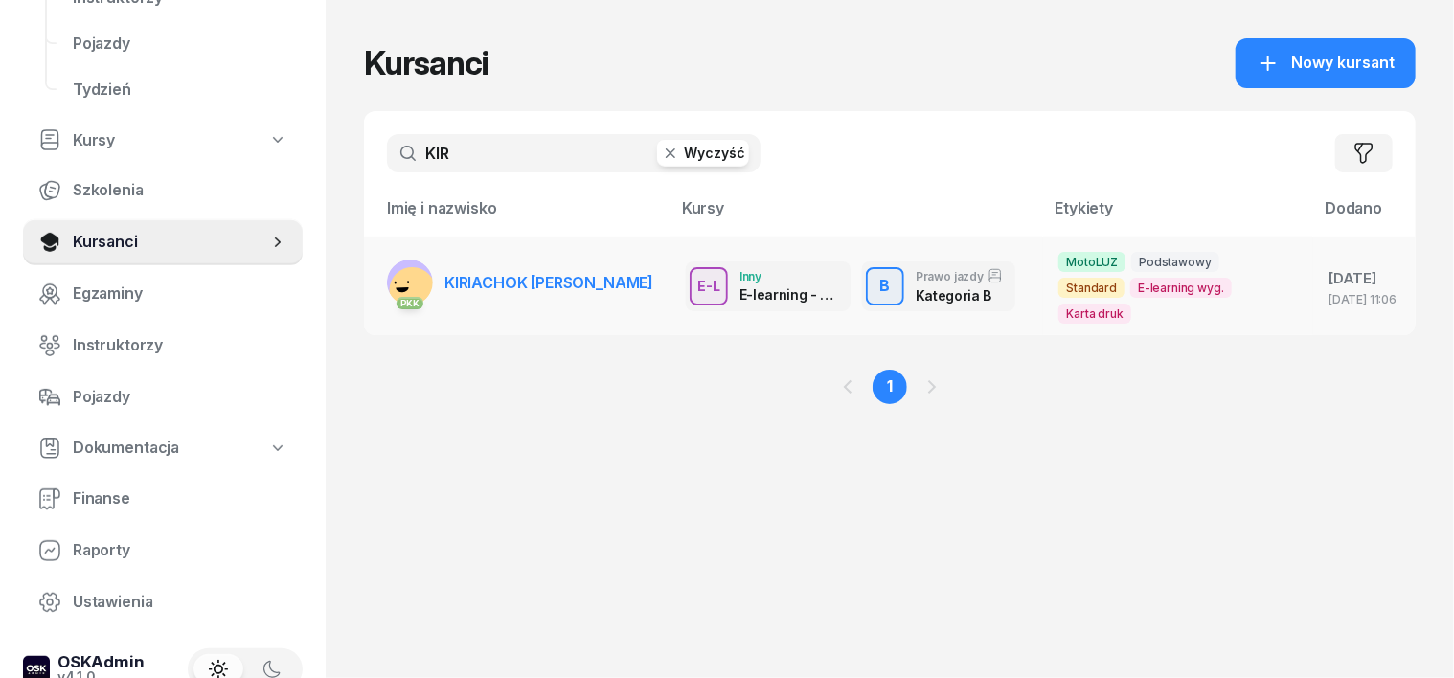
type input "KIR"
click at [385, 270] on rect at bounding box center [412, 290] width 55 height 55
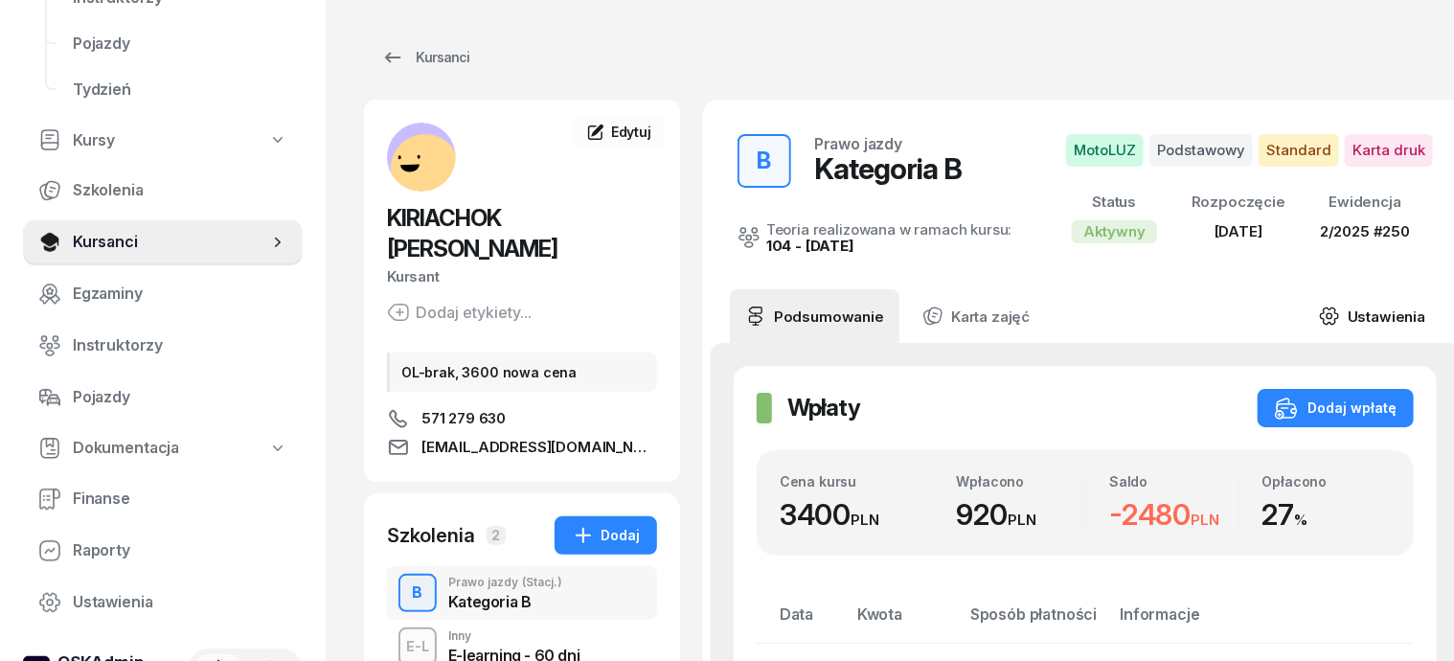
click at [1322, 310] on icon at bounding box center [1329, 316] width 21 height 21
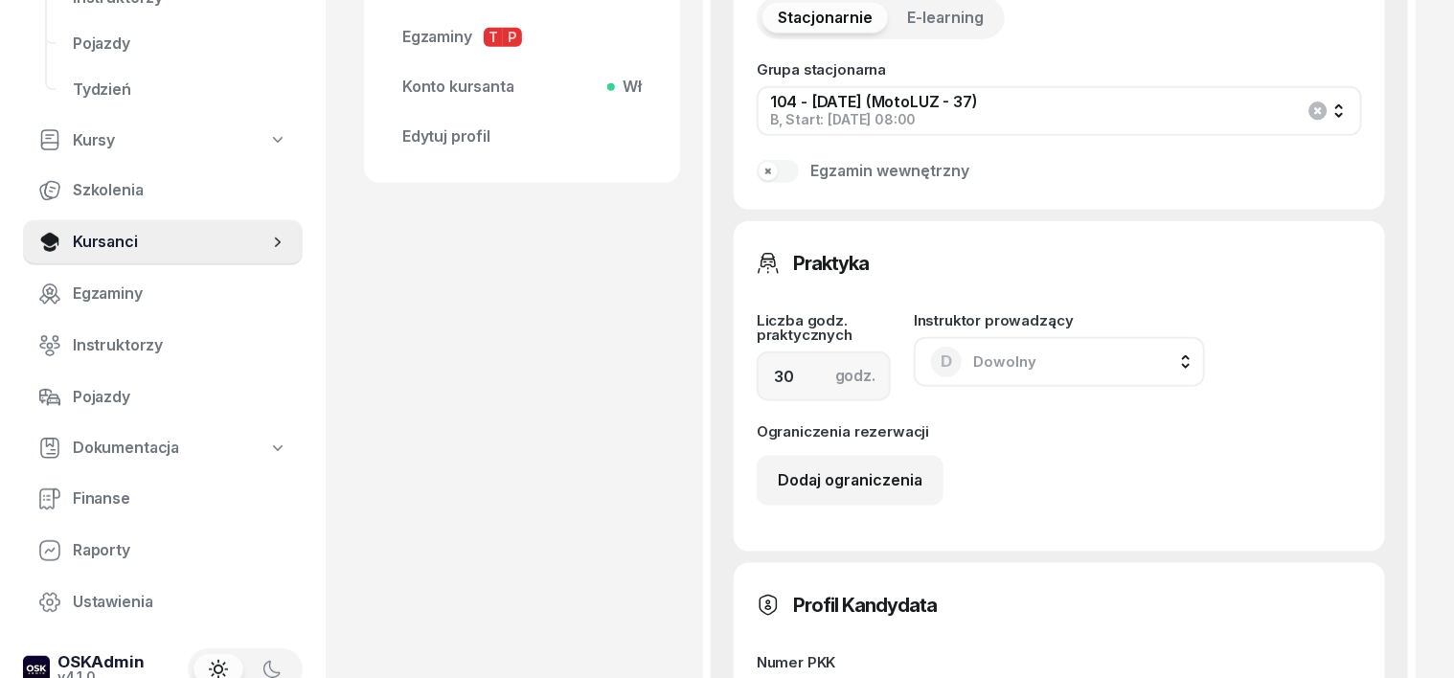
scroll to position [1198, 0]
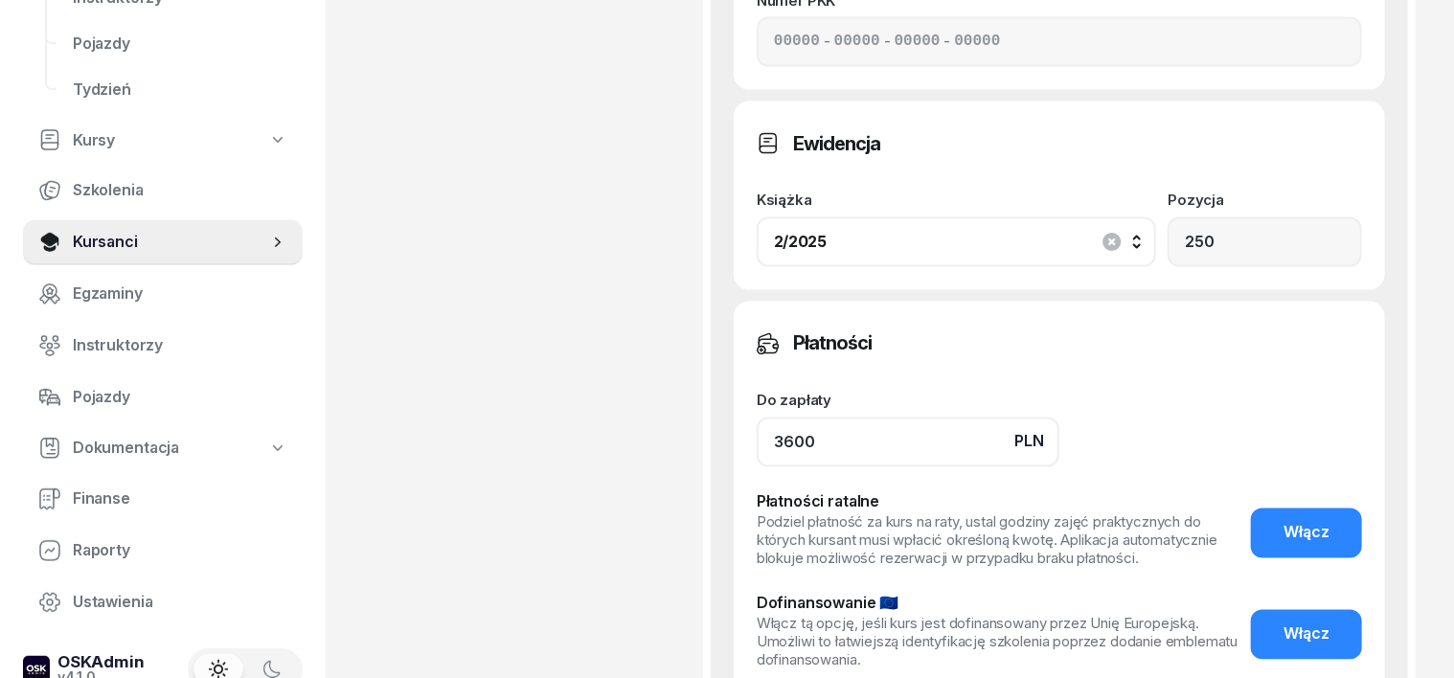
scroll to position [1677, 0]
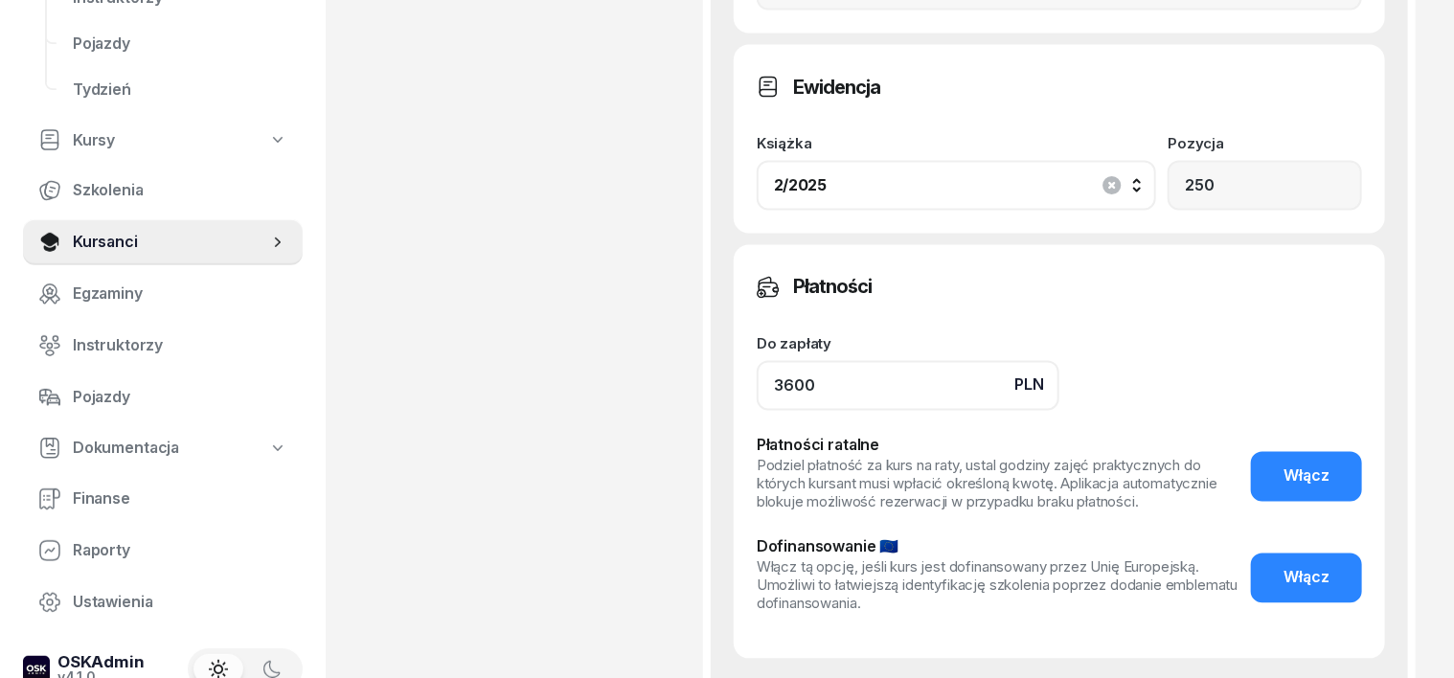
type input "3600"
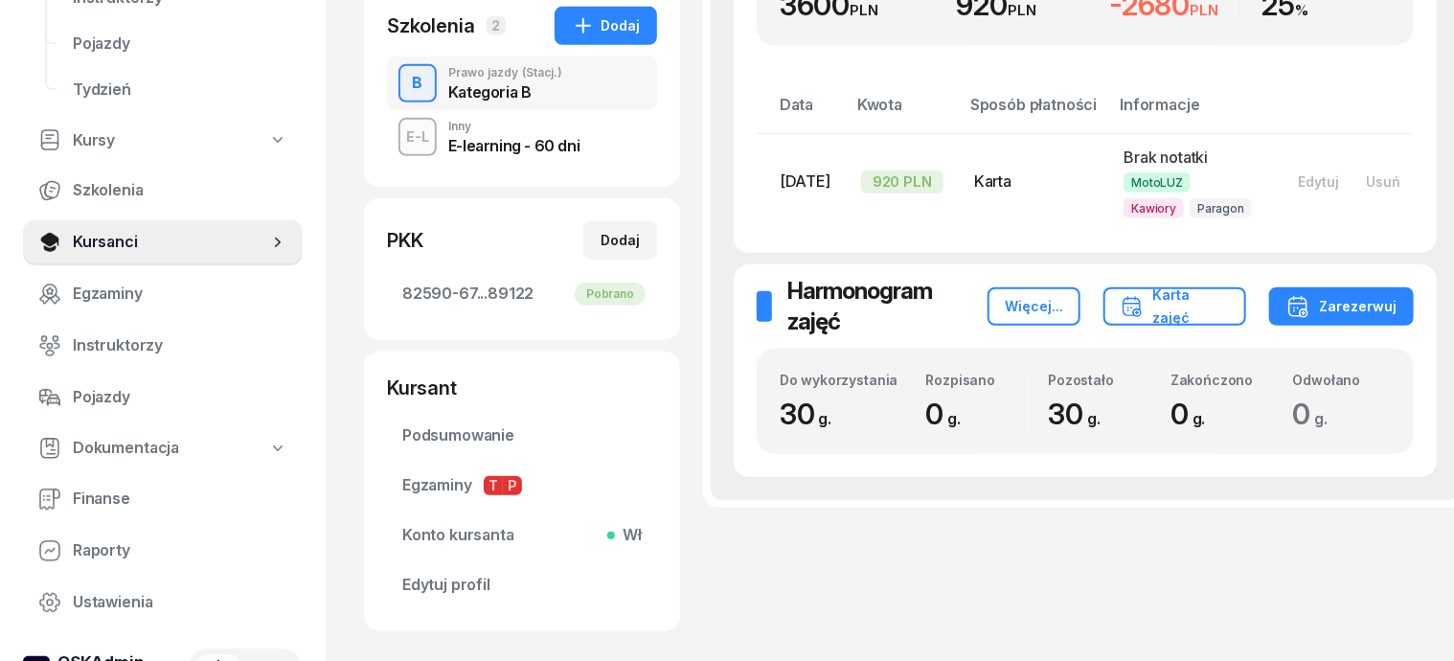
scroll to position [460, 0]
